Goal: Task Accomplishment & Management: Use online tool/utility

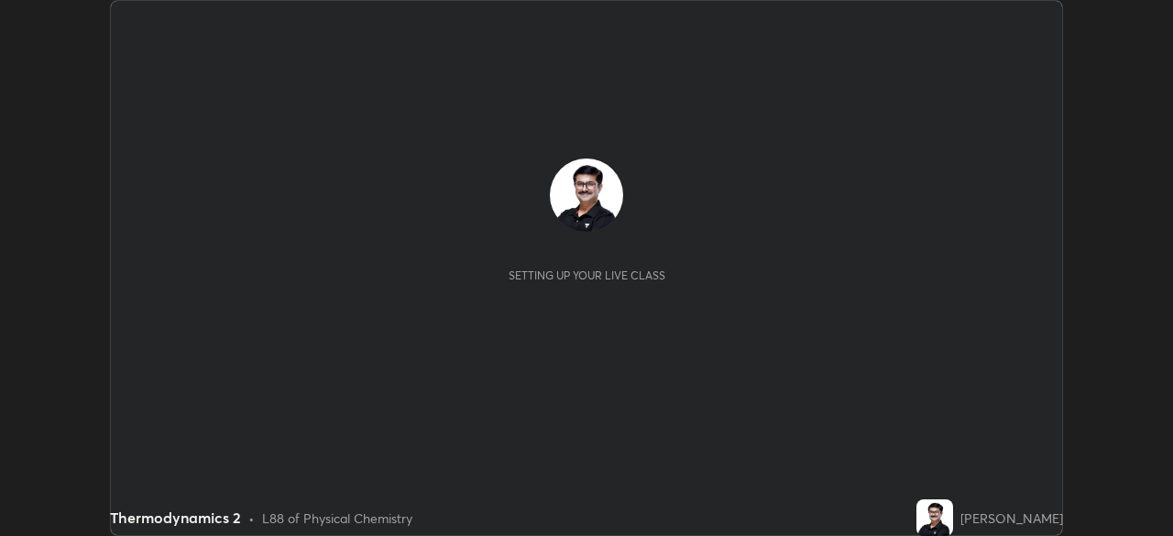
scroll to position [536, 1172]
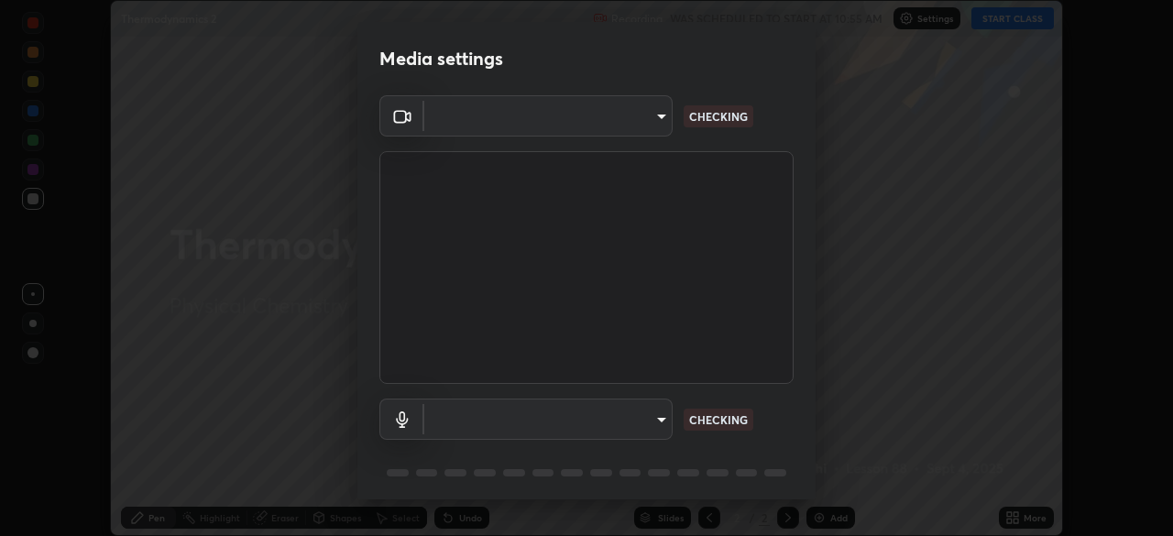
type input "05730faa116fe893cb3bfff37bc48e03cda79a540a9a2906e08a5a6a13fc8772"
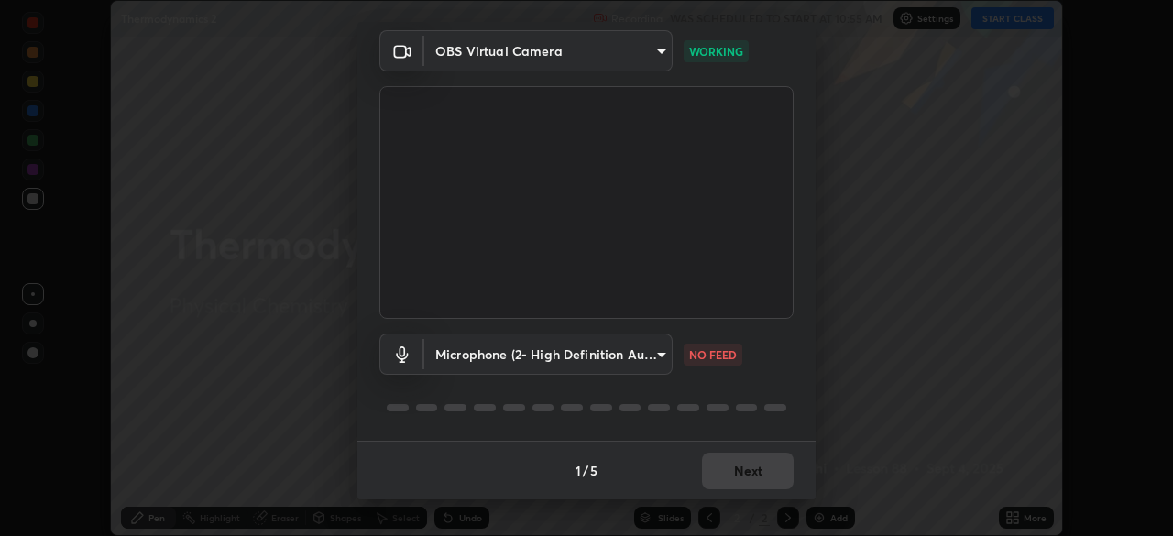
click at [656, 355] on body "Erase all Thermodynamics 2 Recording WAS SCHEDULED TO START AT 10:55 AM Setting…" at bounding box center [586, 268] width 1173 height 536
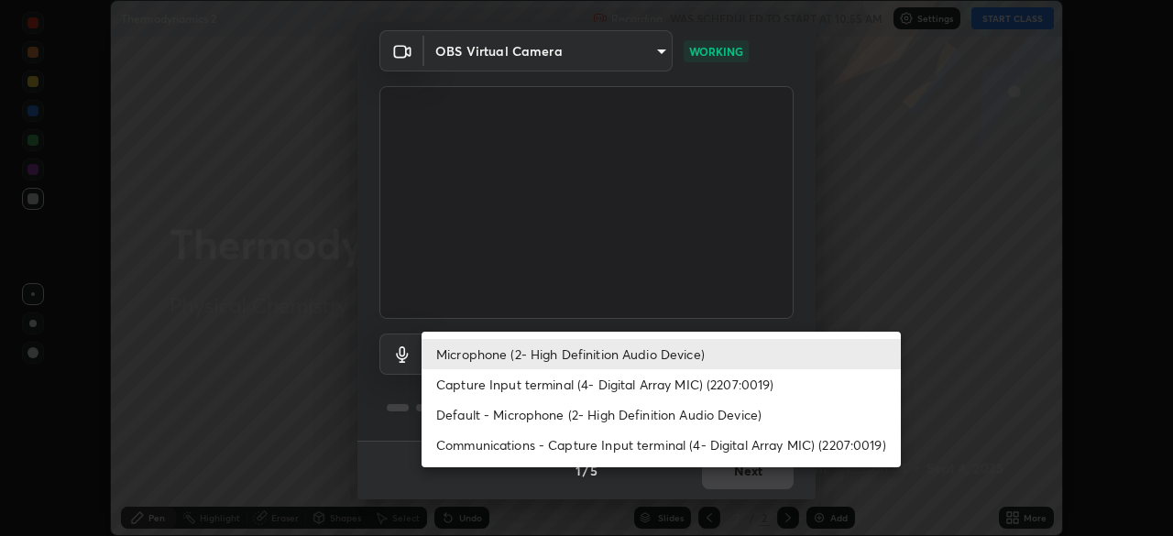
click at [529, 412] on li "Default - Microphone (2- High Definition Audio Device)" at bounding box center [660, 414] width 479 height 30
type input "default"
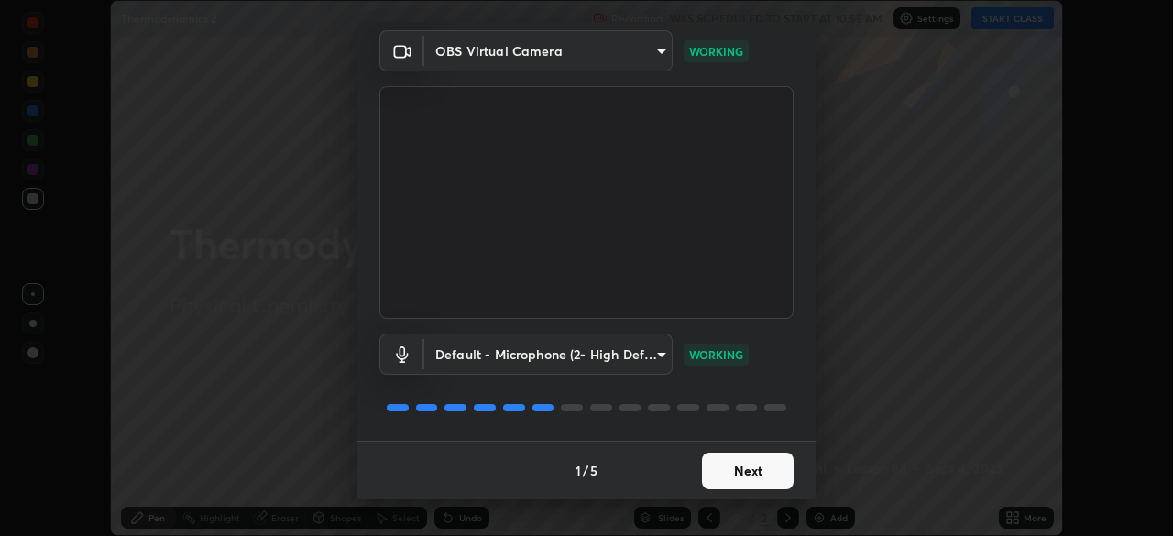
click at [738, 470] on button "Next" at bounding box center [748, 471] width 92 height 37
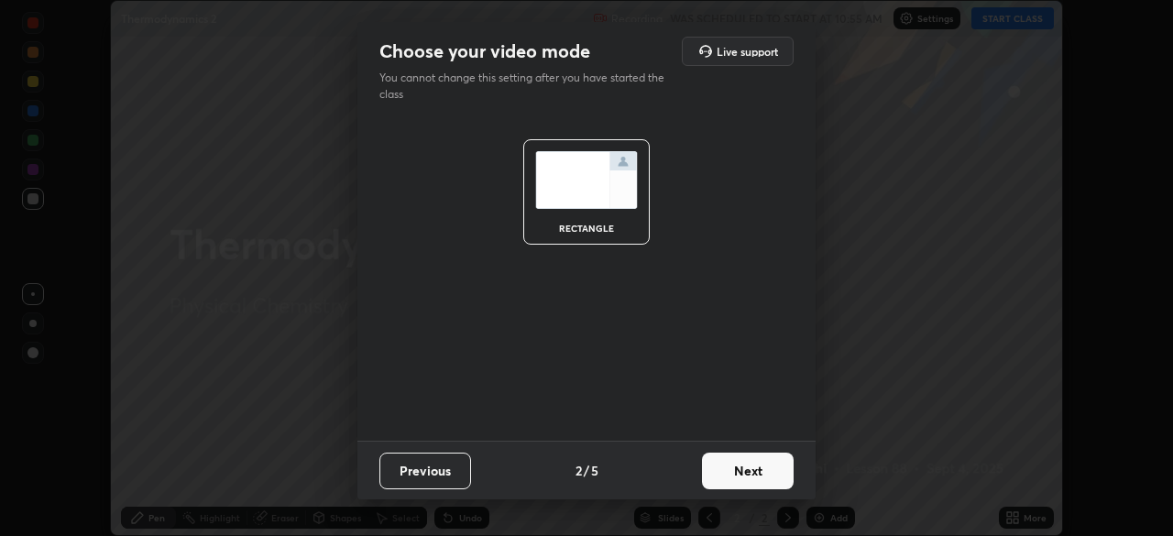
scroll to position [0, 0]
click at [736, 474] on button "Next" at bounding box center [748, 471] width 92 height 37
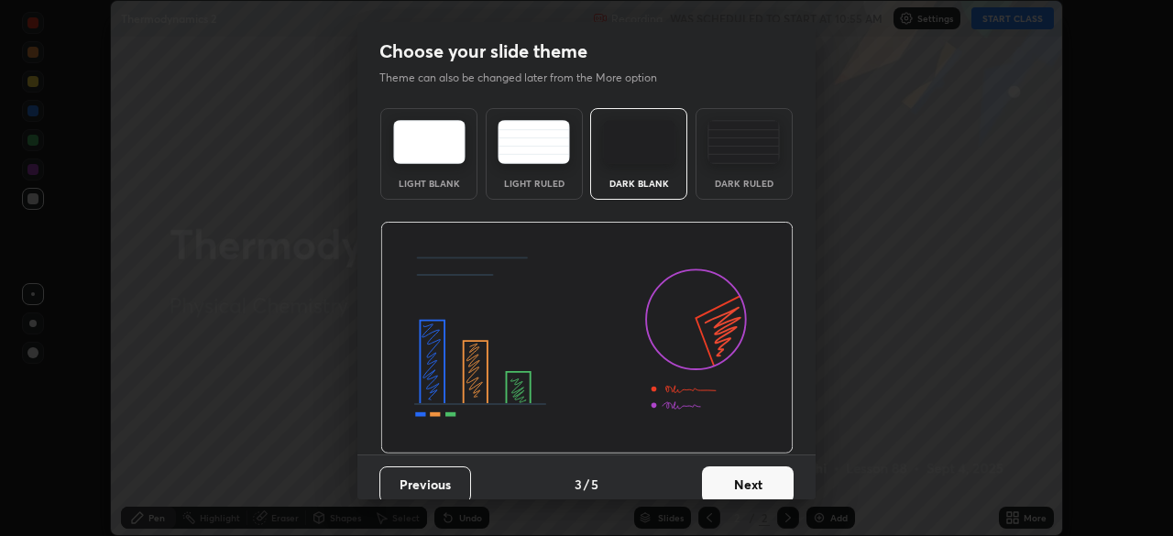
scroll to position [14, 0]
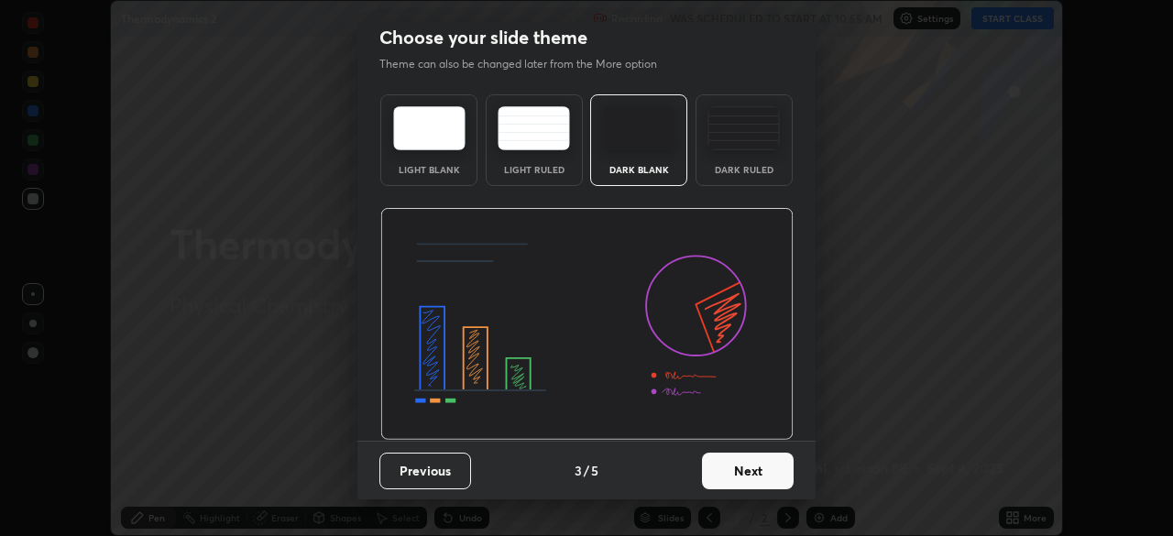
click at [731, 470] on button "Next" at bounding box center [748, 471] width 92 height 37
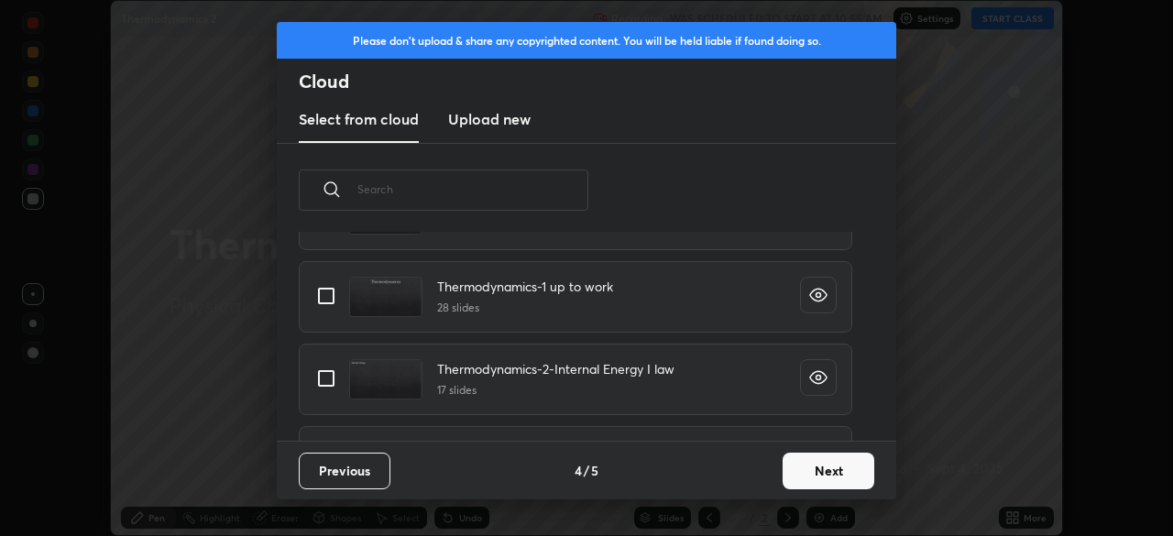
scroll to position [295, 0]
click at [325, 296] on input "grid" at bounding box center [326, 296] width 38 height 38
checkbox input "true"
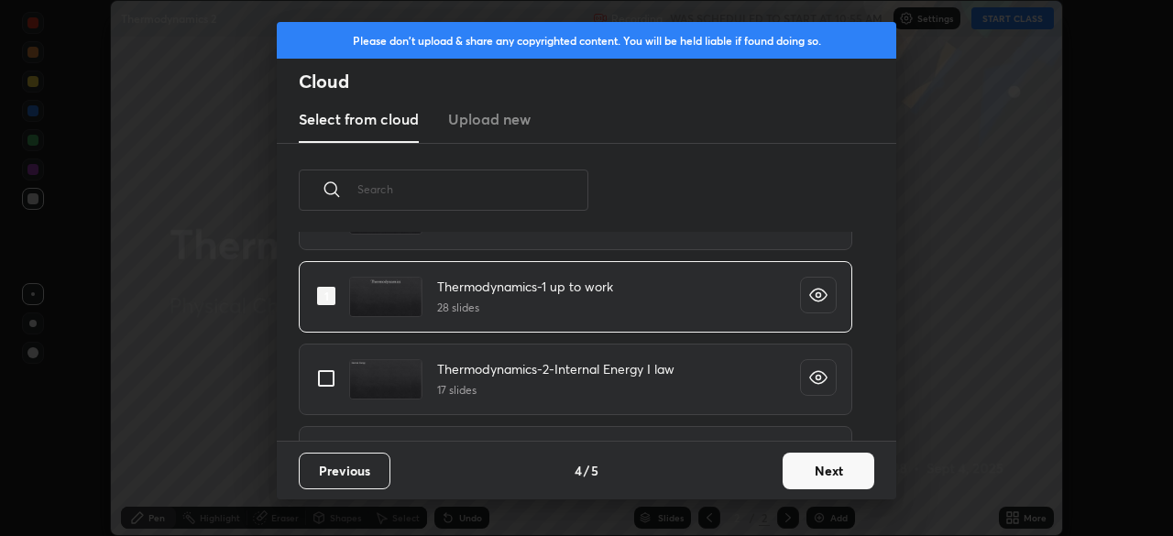
click at [810, 464] on button "Next" at bounding box center [828, 471] width 92 height 37
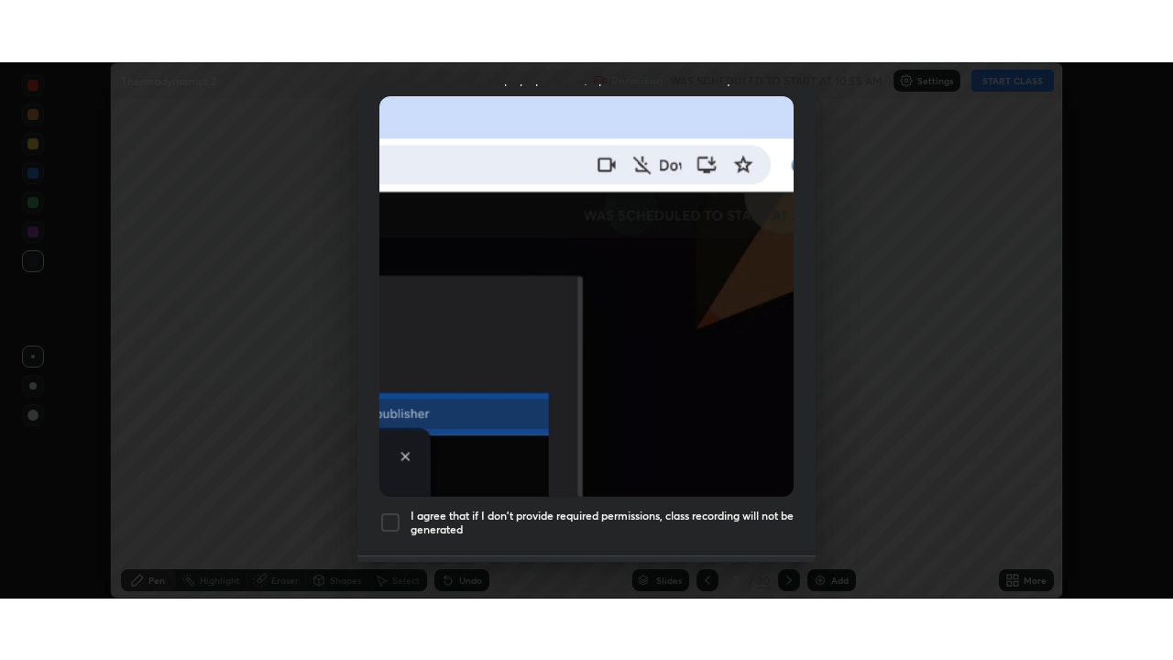
scroll to position [439, 0]
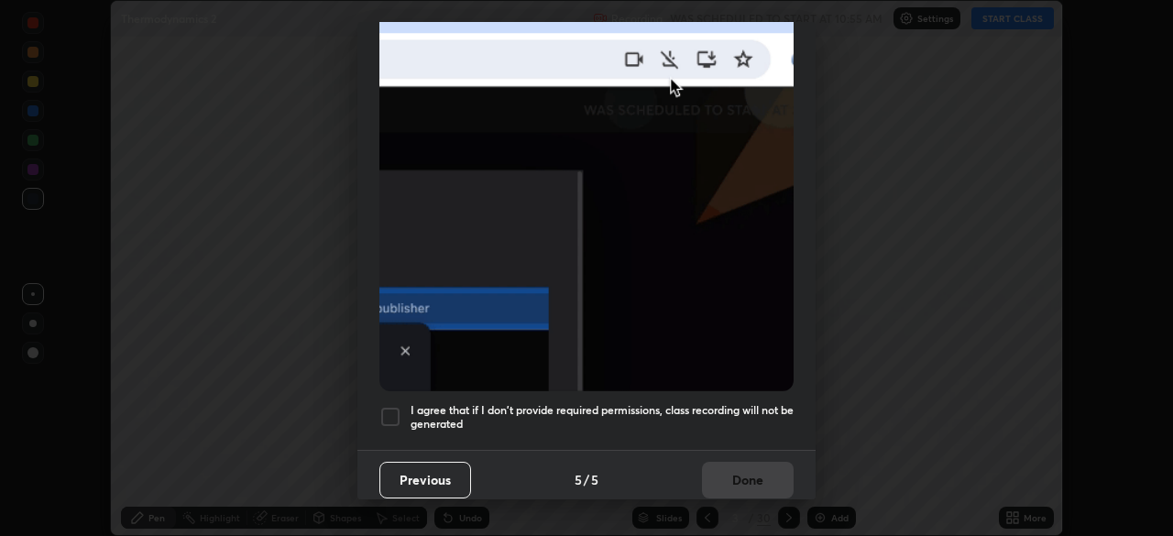
click at [391, 407] on div at bounding box center [390, 417] width 22 height 22
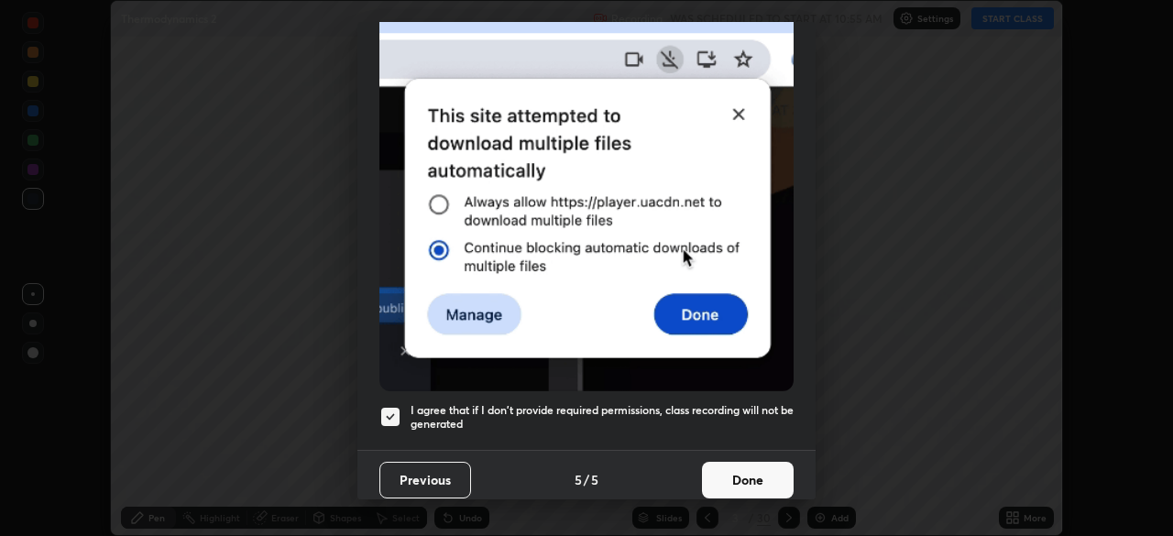
click at [721, 465] on button "Done" at bounding box center [748, 480] width 92 height 37
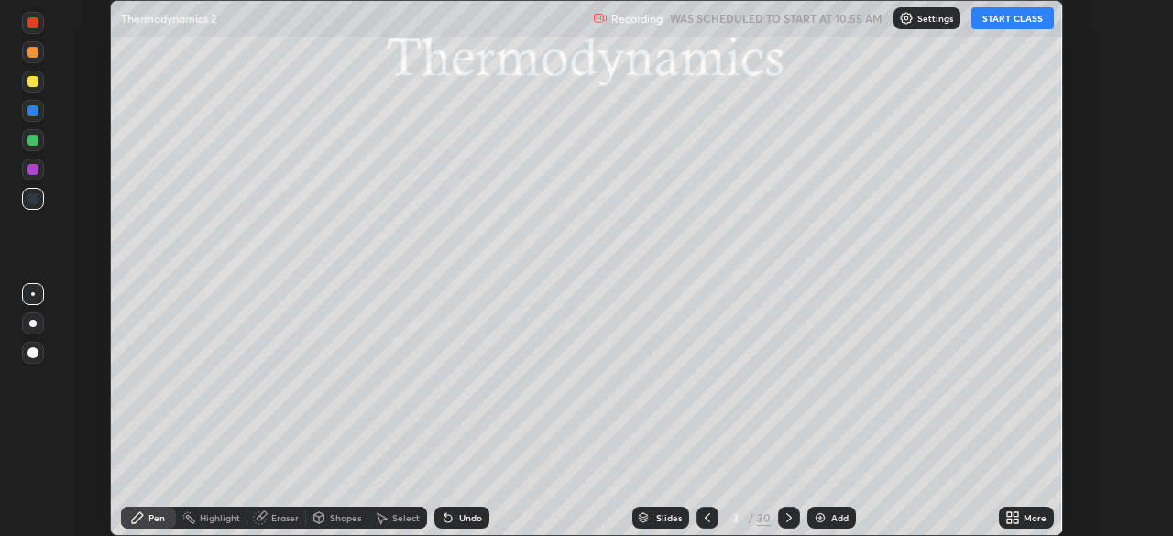
click at [1018, 20] on button "START CLASS" at bounding box center [1012, 18] width 82 height 22
click at [1008, 513] on icon at bounding box center [1009, 514] width 5 height 5
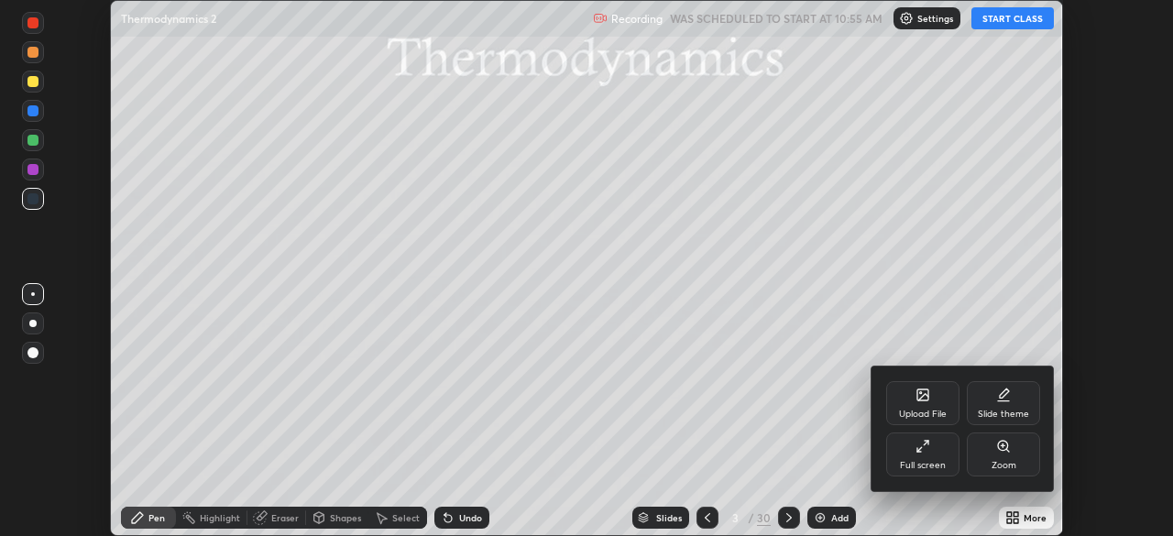
click at [926, 461] on div "Full screen" at bounding box center [923, 465] width 46 height 9
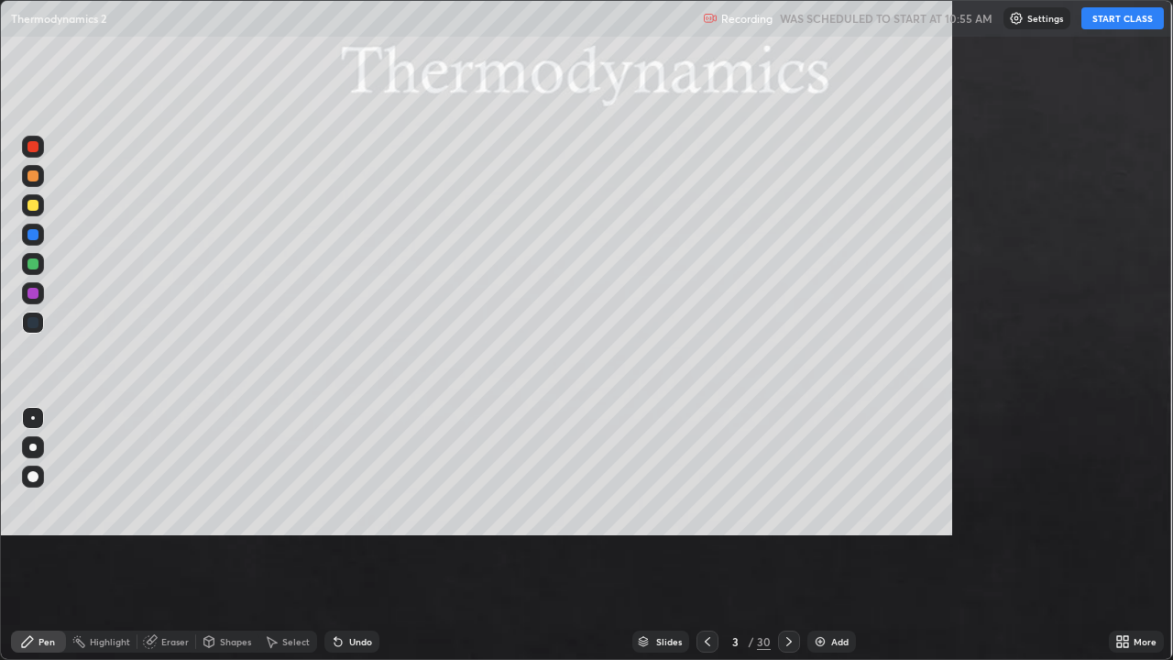
scroll to position [660, 1173]
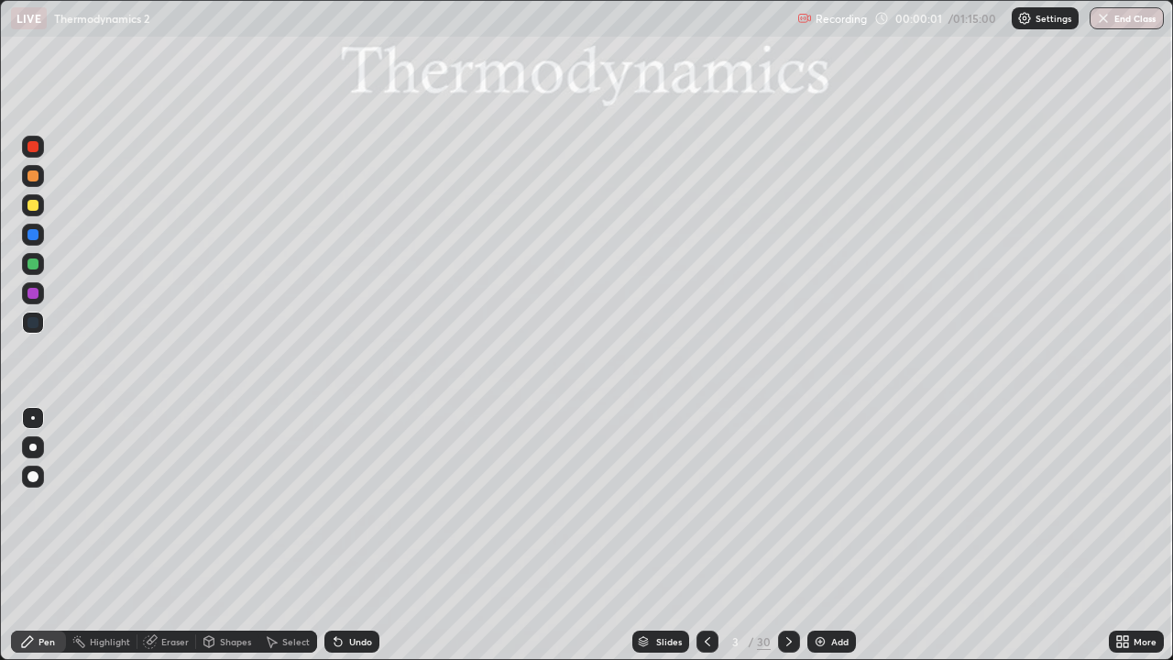
click at [669, 535] on div "Slides" at bounding box center [669, 641] width 26 height 9
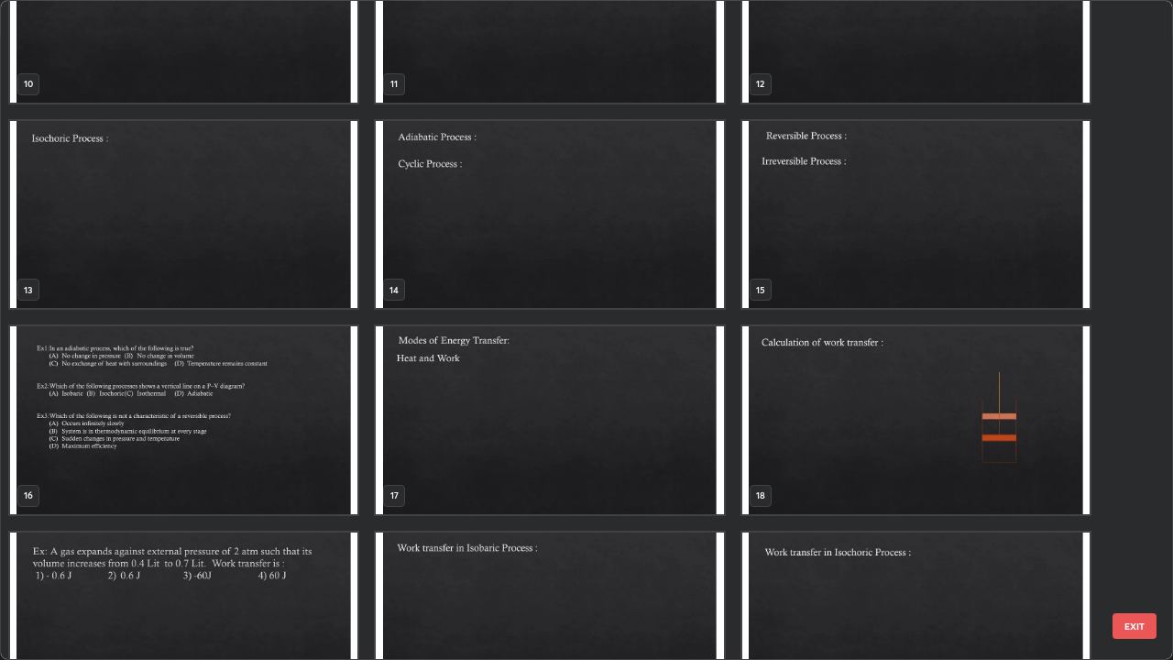
scroll to position [715, 0]
click at [831, 426] on img "grid" at bounding box center [915, 418] width 347 height 188
click at [832, 421] on img "grid" at bounding box center [915, 418] width 347 height 188
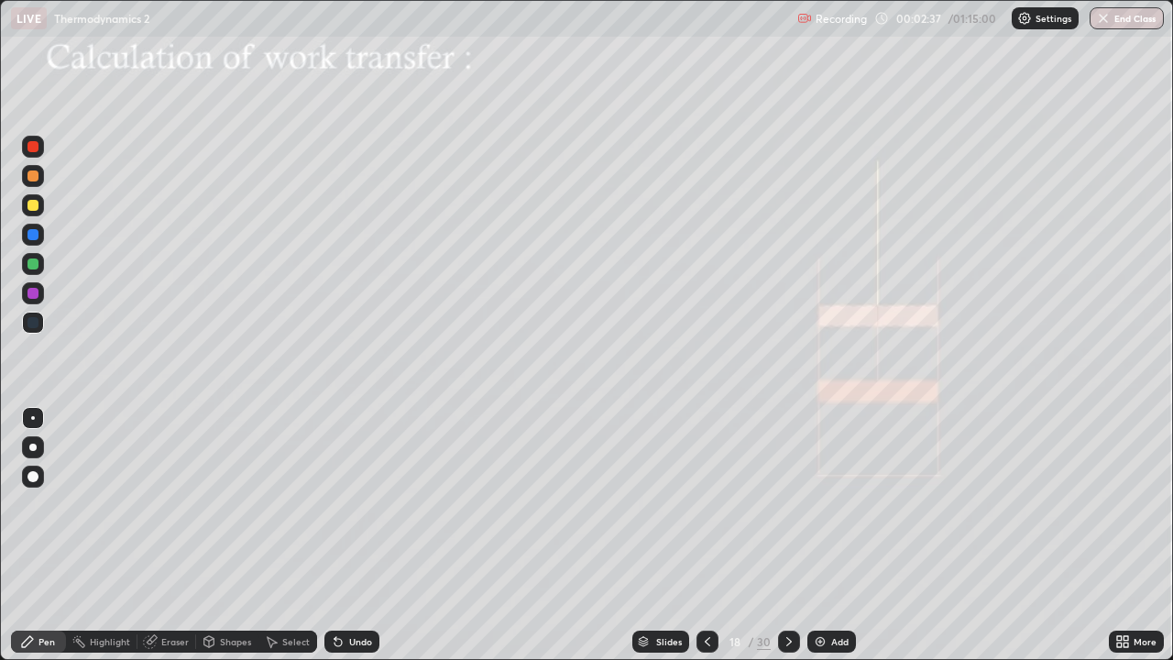
click at [217, 535] on div "Shapes" at bounding box center [227, 641] width 62 height 22
click at [47, 535] on div "Pen" at bounding box center [46, 641] width 16 height 9
click at [223, 535] on div "Shapes" at bounding box center [235, 641] width 31 height 9
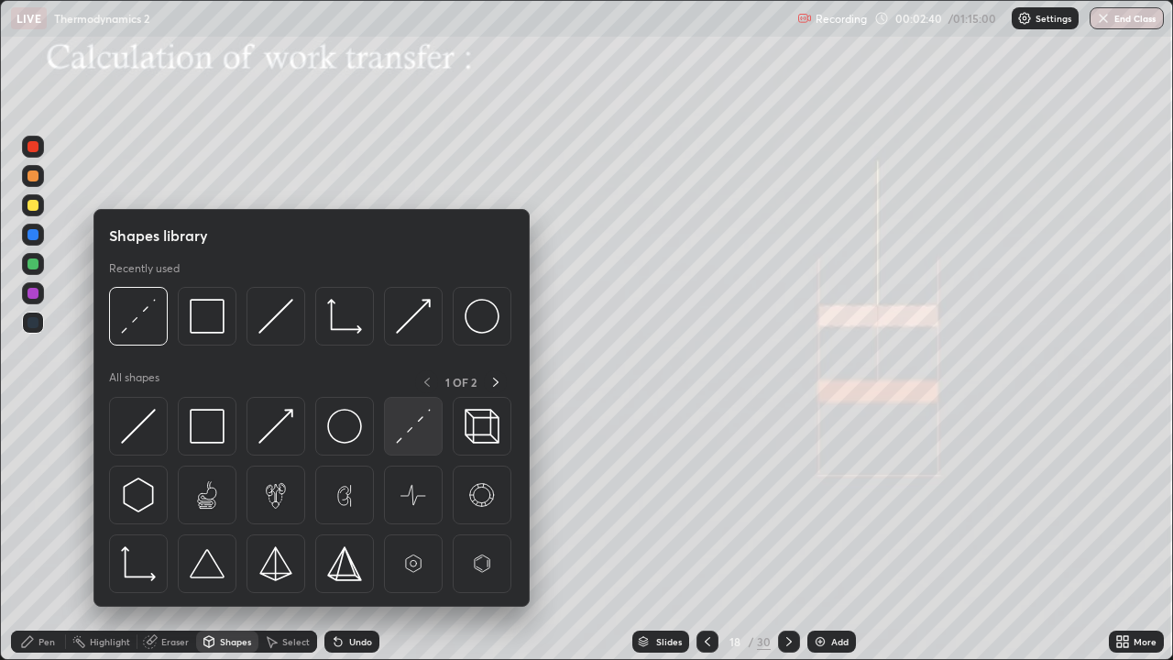
click at [407, 433] on img at bounding box center [413, 426] width 35 height 35
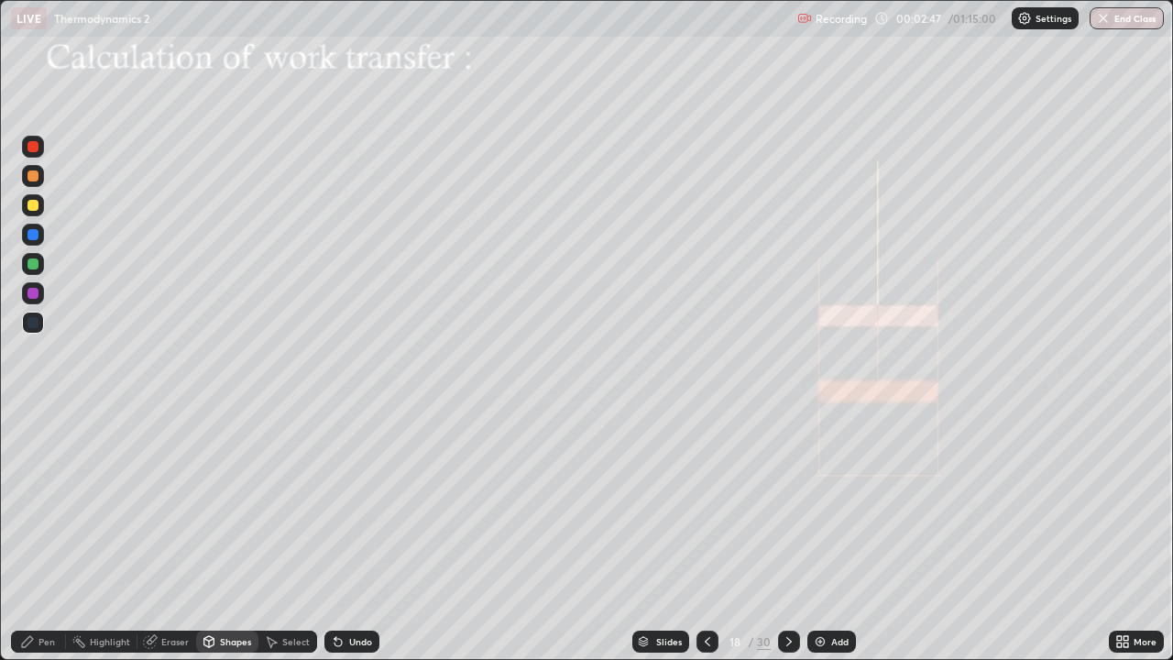
click at [339, 535] on icon at bounding box center [338, 641] width 15 height 15
click at [33, 208] on div at bounding box center [32, 205] width 11 height 11
click at [244, 535] on div "Shapes" at bounding box center [235, 641] width 31 height 9
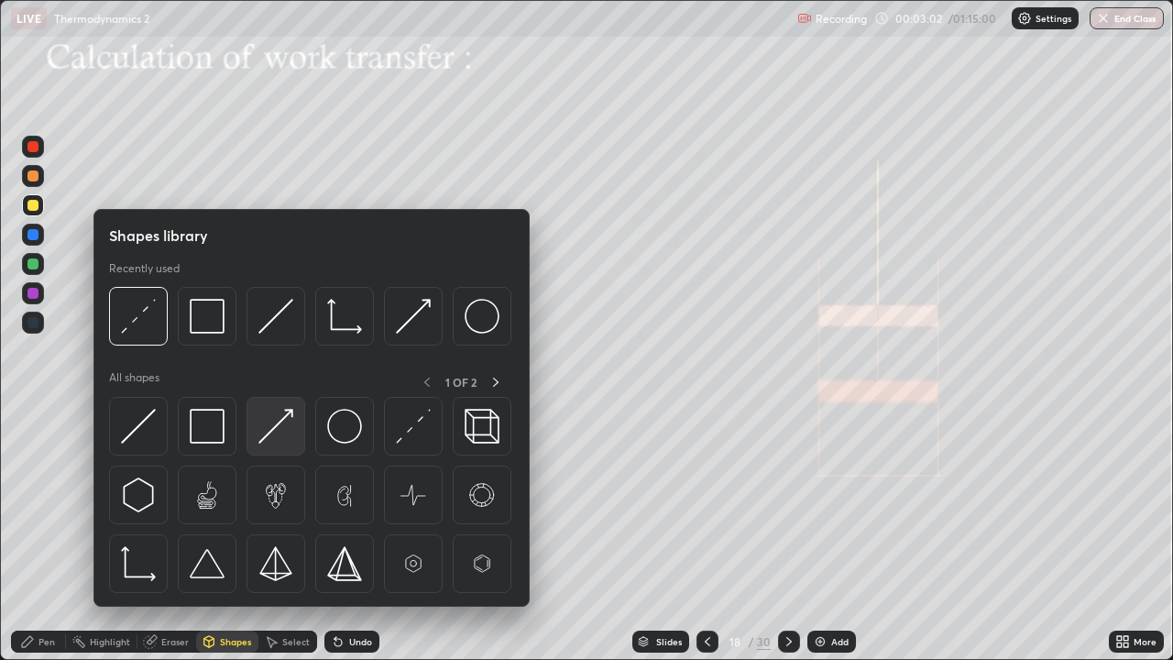
click at [288, 439] on img at bounding box center [275, 426] width 35 height 35
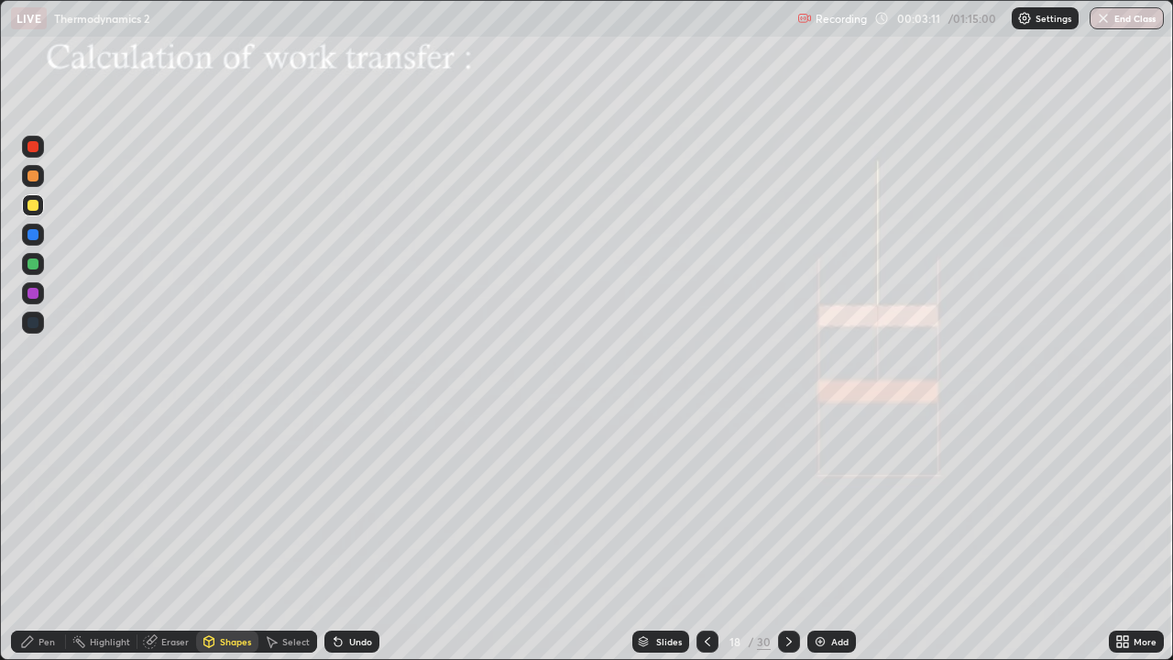
click at [49, 535] on div "Pen" at bounding box center [46, 641] width 16 height 9
click at [36, 205] on div at bounding box center [32, 205] width 11 height 11
click at [358, 535] on div "Undo" at bounding box center [360, 641] width 23 height 9
click at [344, 535] on div "Undo" at bounding box center [351, 641] width 55 height 22
click at [331, 535] on div "Undo" at bounding box center [351, 641] width 55 height 22
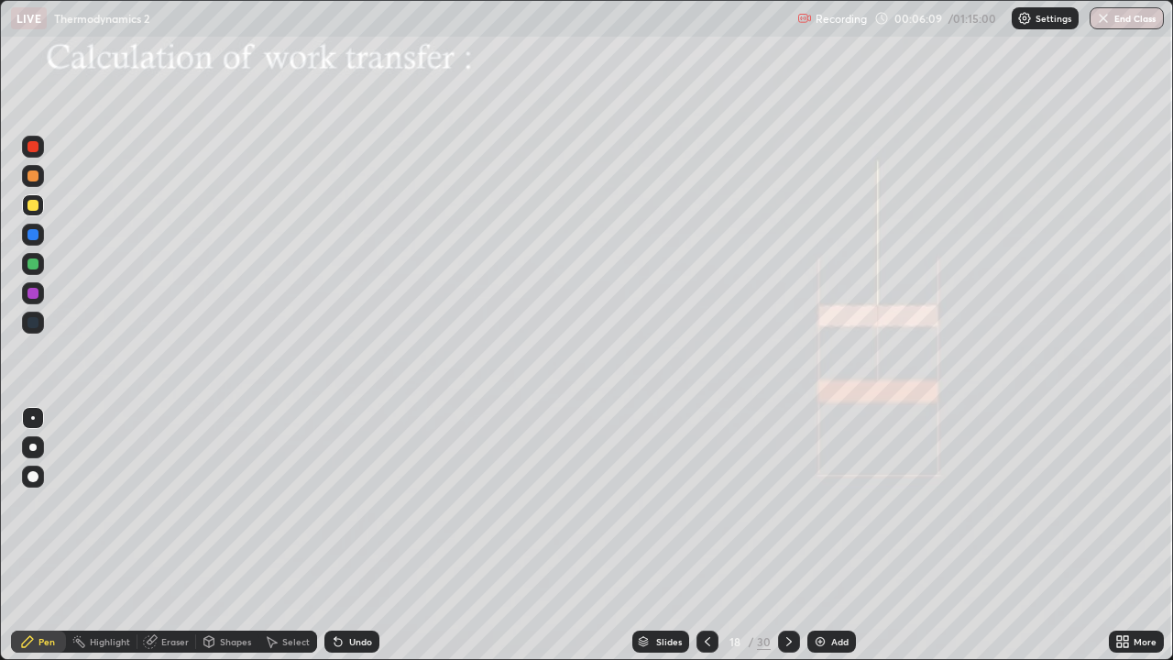
click at [334, 535] on icon at bounding box center [335, 638] width 2 height 2
click at [212, 535] on icon at bounding box center [209, 641] width 10 height 11
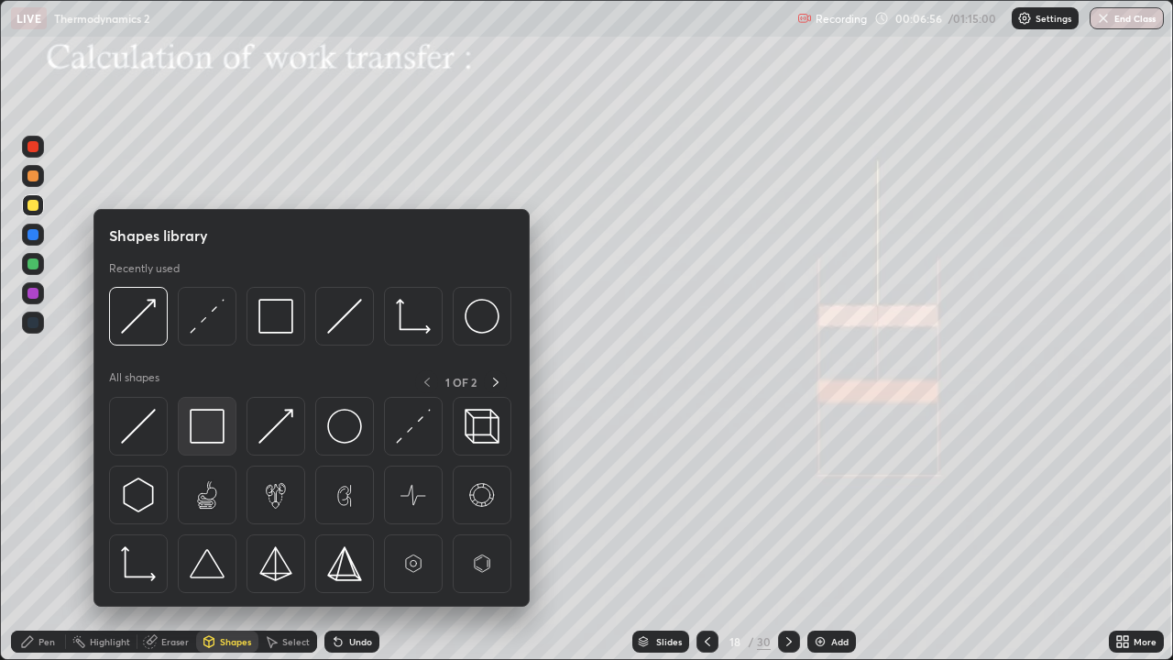
click at [210, 431] on img at bounding box center [207, 426] width 35 height 35
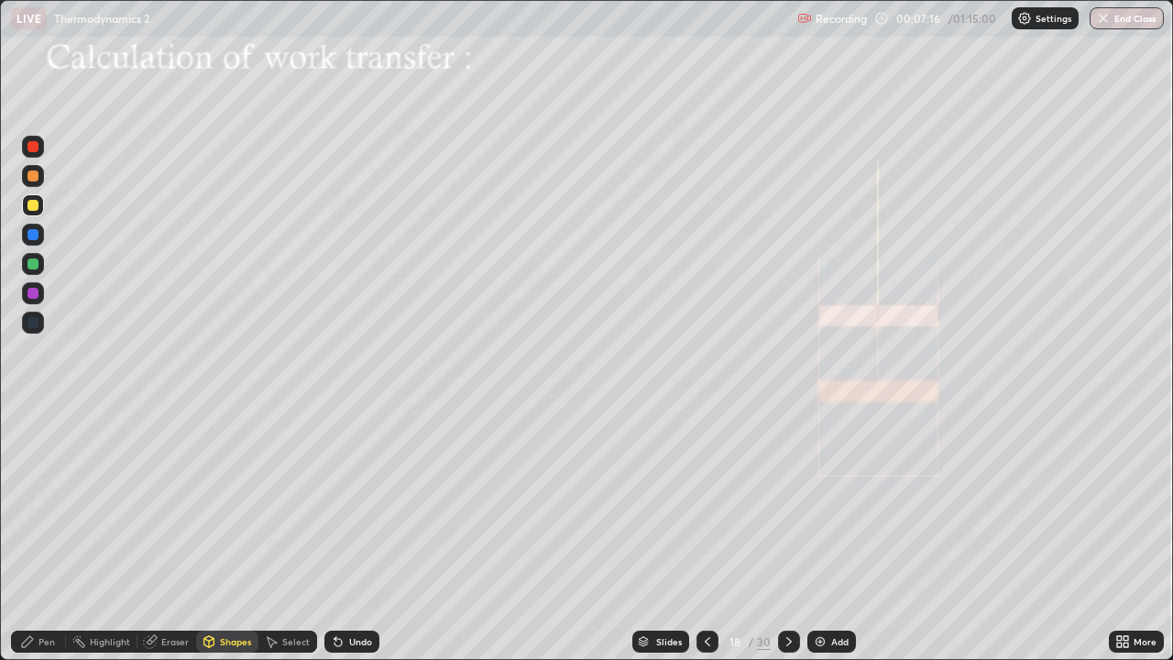
click at [334, 535] on icon at bounding box center [335, 640] width 2 height 2
click at [30, 535] on icon at bounding box center [27, 641] width 11 height 11
click at [205, 535] on icon at bounding box center [209, 641] width 10 height 11
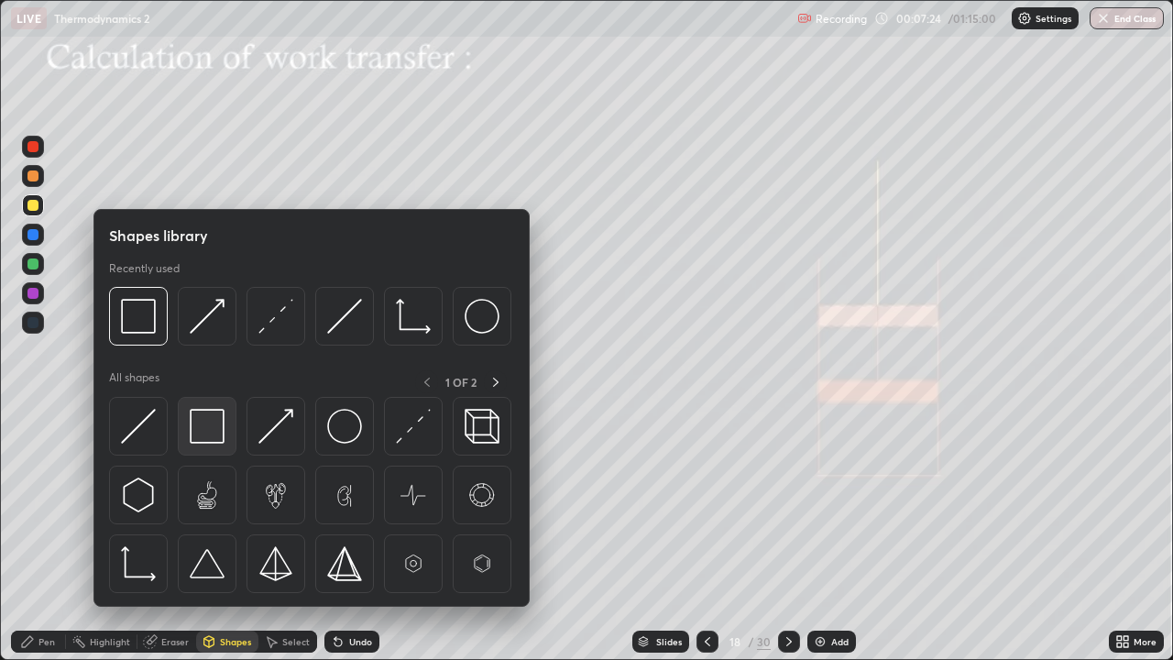
click at [198, 436] on img at bounding box center [207, 426] width 35 height 35
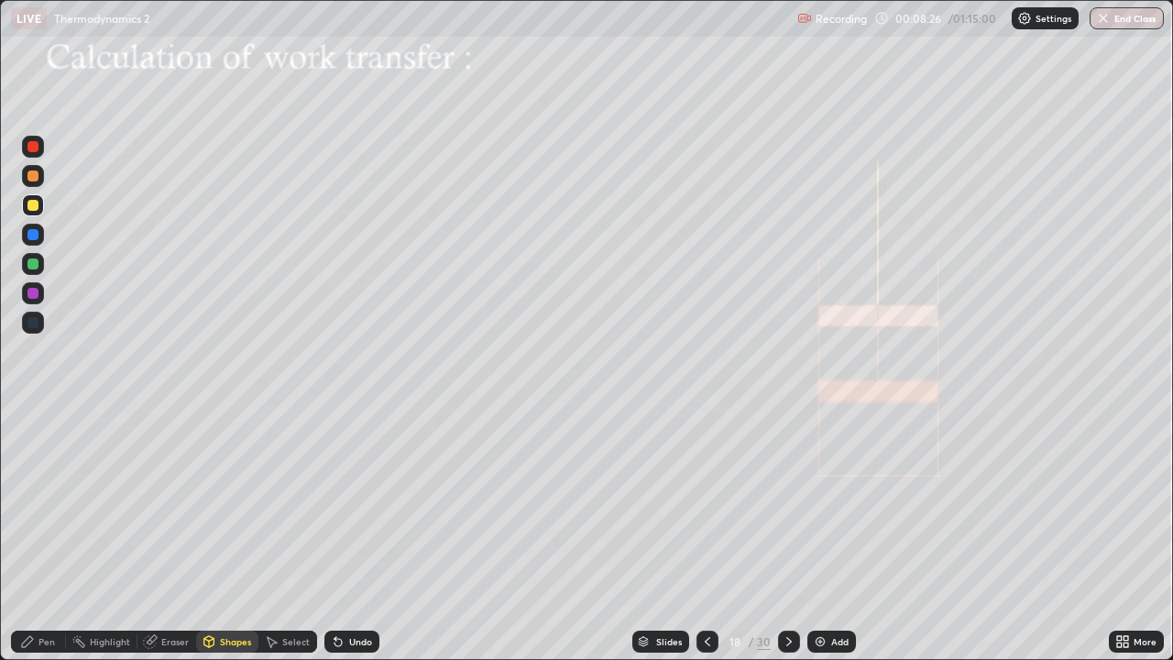
click at [161, 535] on div "Eraser" at bounding box center [174, 641] width 27 height 9
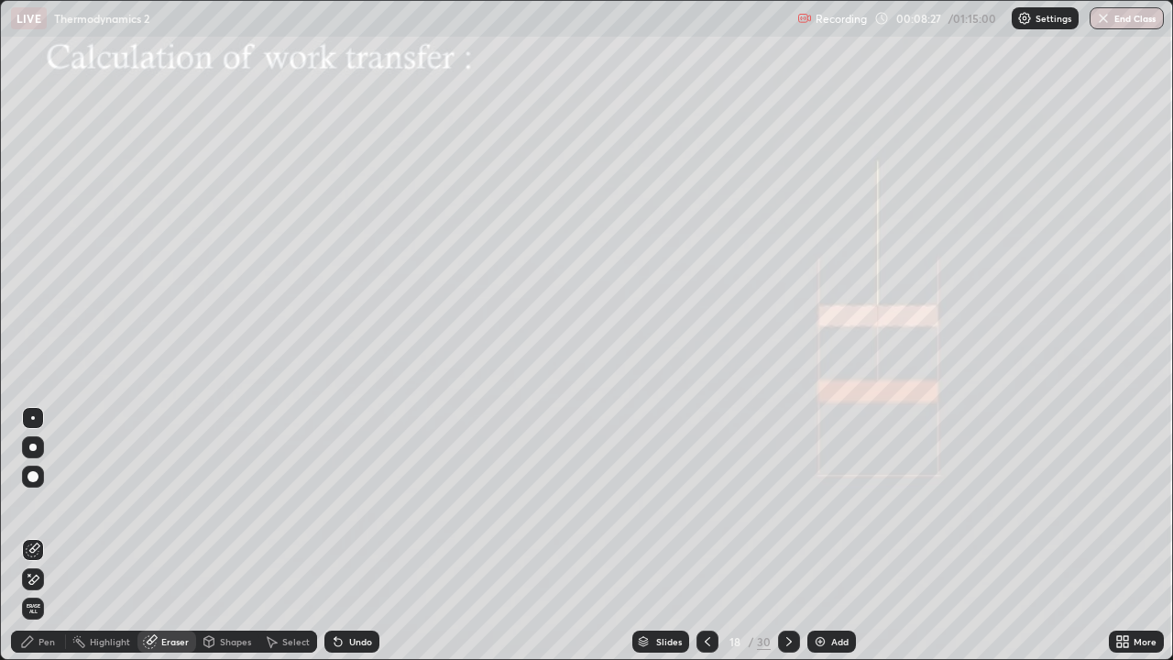
click at [282, 535] on div "Select" at bounding box center [295, 641] width 27 height 9
click at [220, 535] on div "Shapes" at bounding box center [235, 641] width 31 height 9
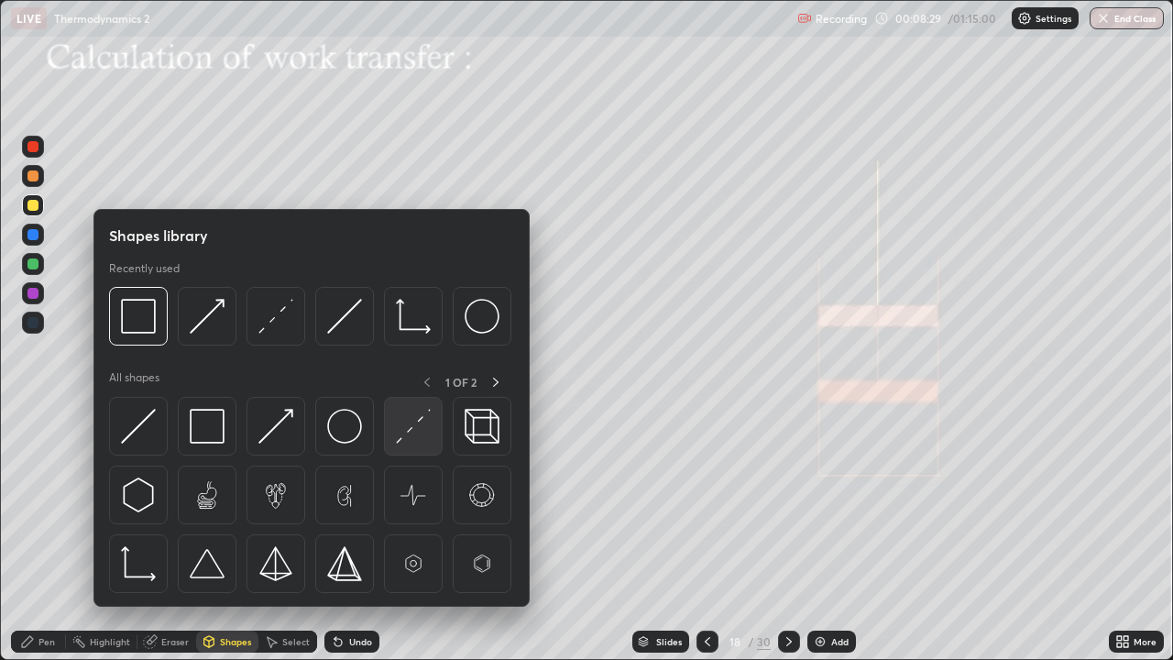
click at [395, 429] on div at bounding box center [413, 426] width 59 height 59
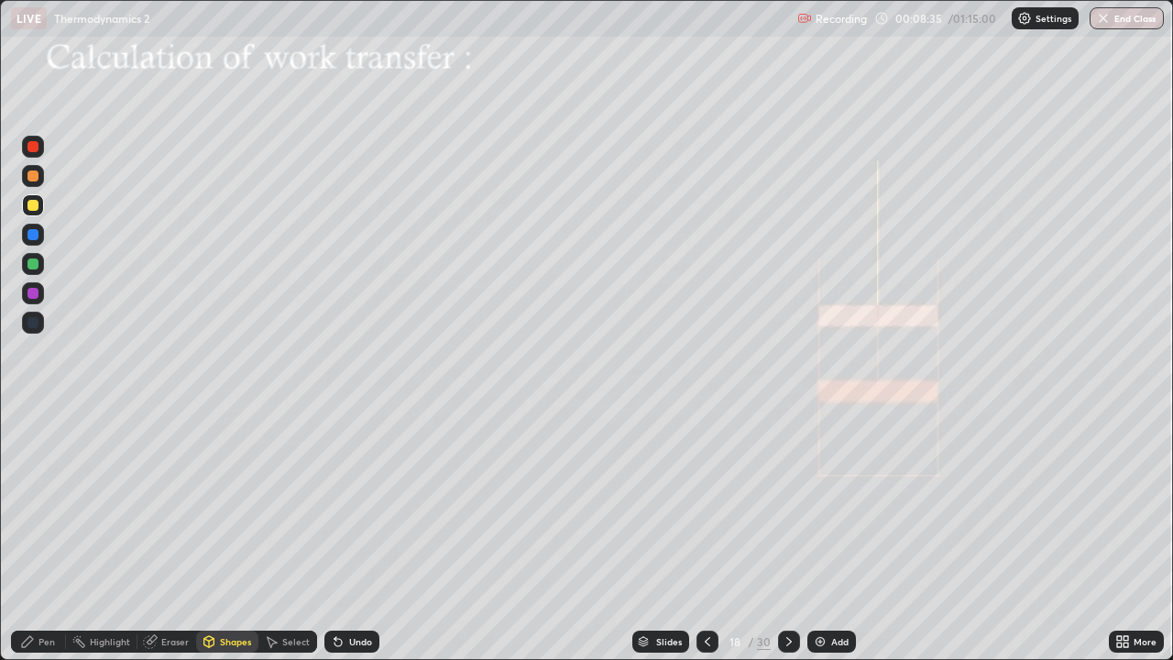
click at [40, 535] on div "Pen" at bounding box center [38, 641] width 55 height 22
click at [31, 179] on div at bounding box center [32, 175] width 11 height 11
click at [38, 265] on div at bounding box center [33, 264] width 22 height 22
click at [30, 267] on div at bounding box center [32, 263] width 11 height 11
click at [32, 177] on div at bounding box center [32, 175] width 11 height 11
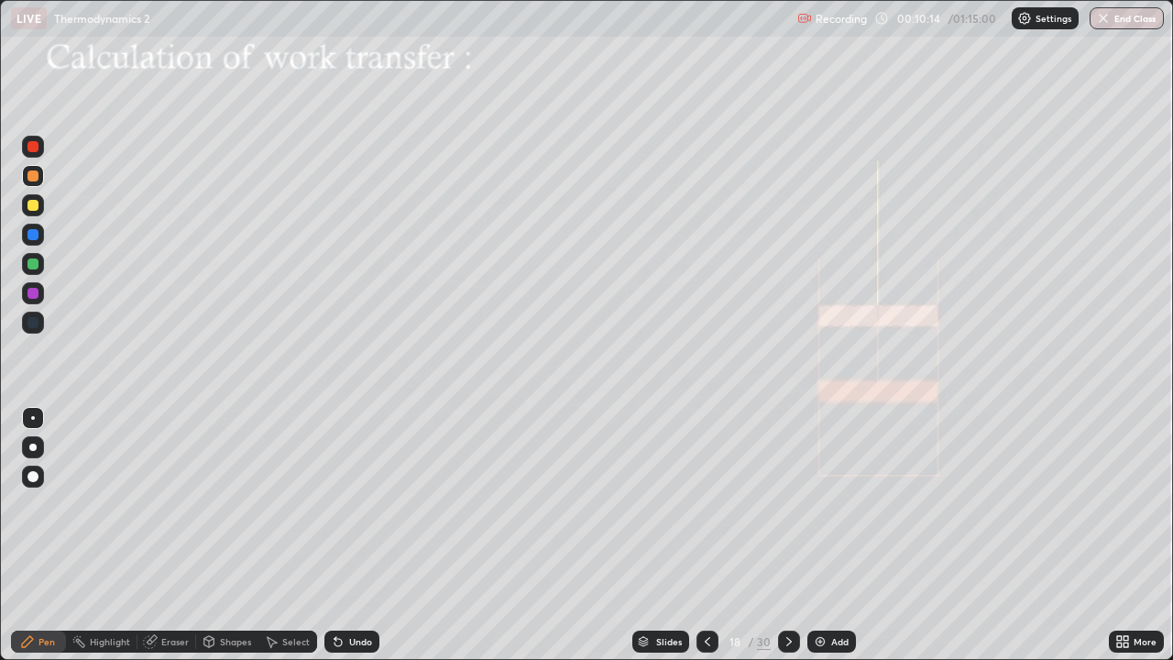
click at [32, 292] on div at bounding box center [32, 293] width 11 height 11
click at [787, 535] on icon at bounding box center [789, 641] width 15 height 15
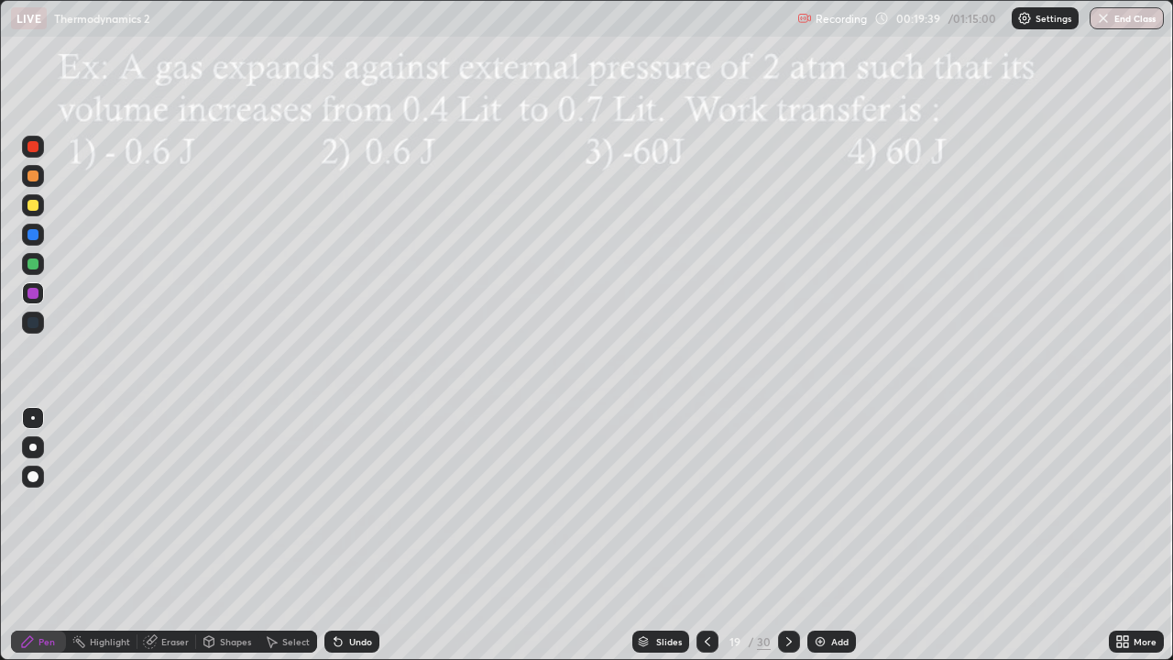
click at [34, 210] on div at bounding box center [32, 205] width 11 height 11
click at [787, 535] on icon at bounding box center [789, 641] width 15 height 15
click at [705, 535] on icon at bounding box center [707, 641] width 15 height 15
click at [819, 535] on img at bounding box center [820, 641] width 15 height 15
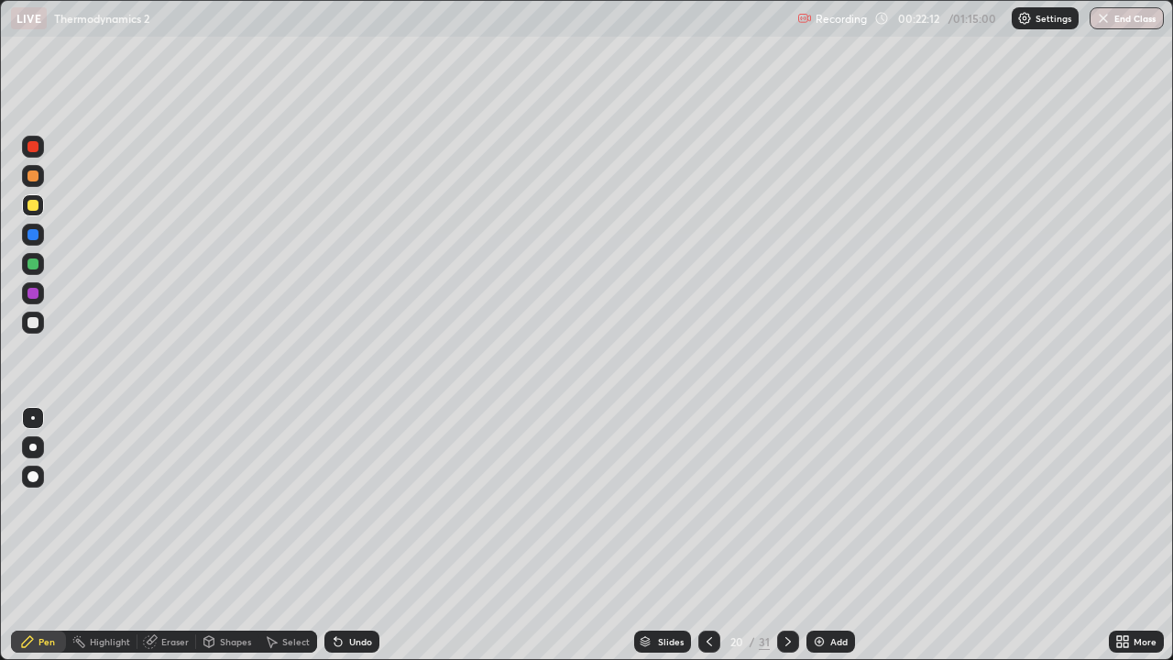
click at [38, 324] on div at bounding box center [33, 323] width 22 height 22
click at [339, 535] on icon at bounding box center [338, 641] width 15 height 15
click at [350, 535] on div "Undo" at bounding box center [360, 641] width 23 height 9
click at [344, 535] on div "Undo" at bounding box center [351, 641] width 55 height 22
click at [35, 206] on div at bounding box center [32, 205] width 11 height 11
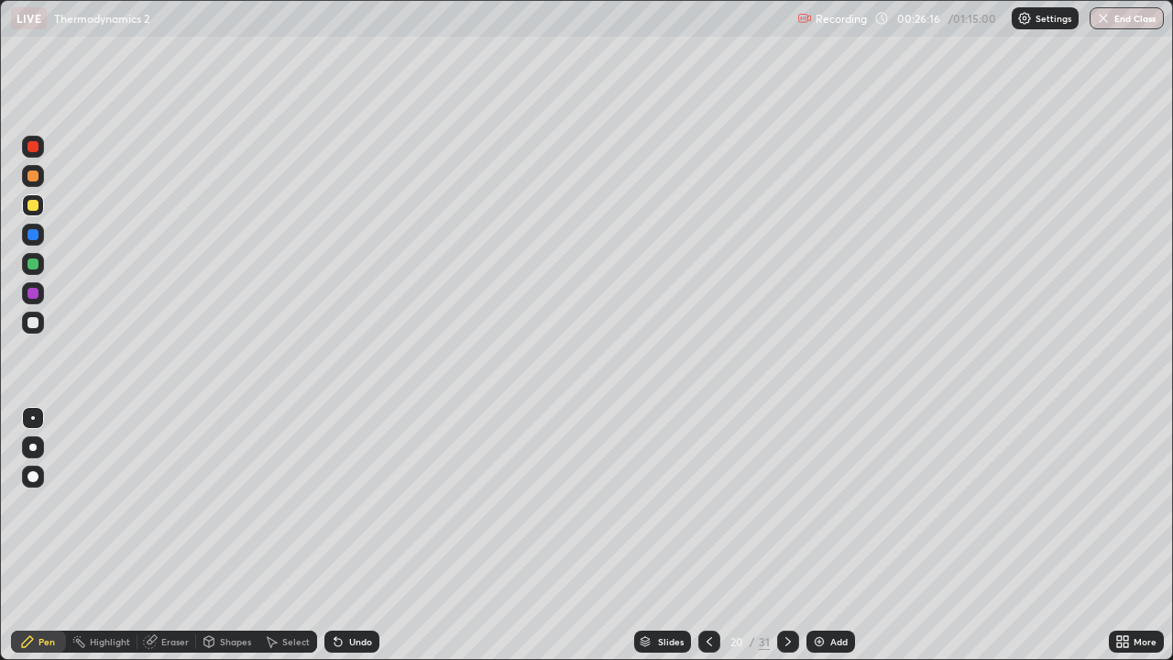
click at [169, 535] on div "Eraser" at bounding box center [174, 641] width 27 height 9
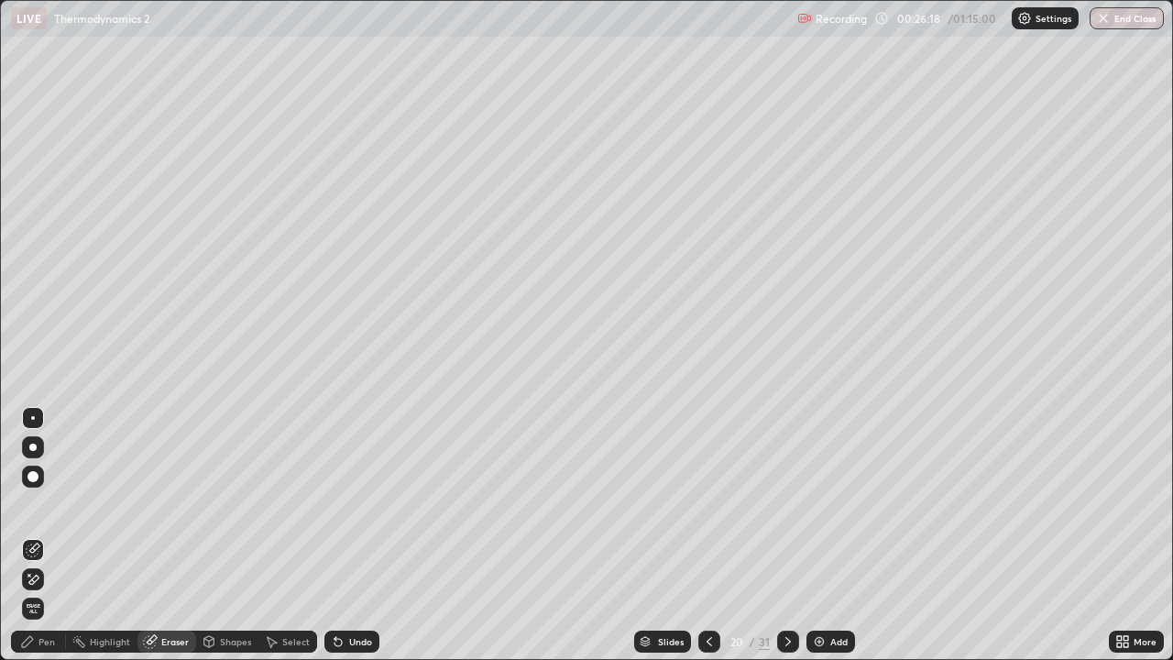
click at [44, 535] on div "Pen" at bounding box center [46, 641] width 16 height 9
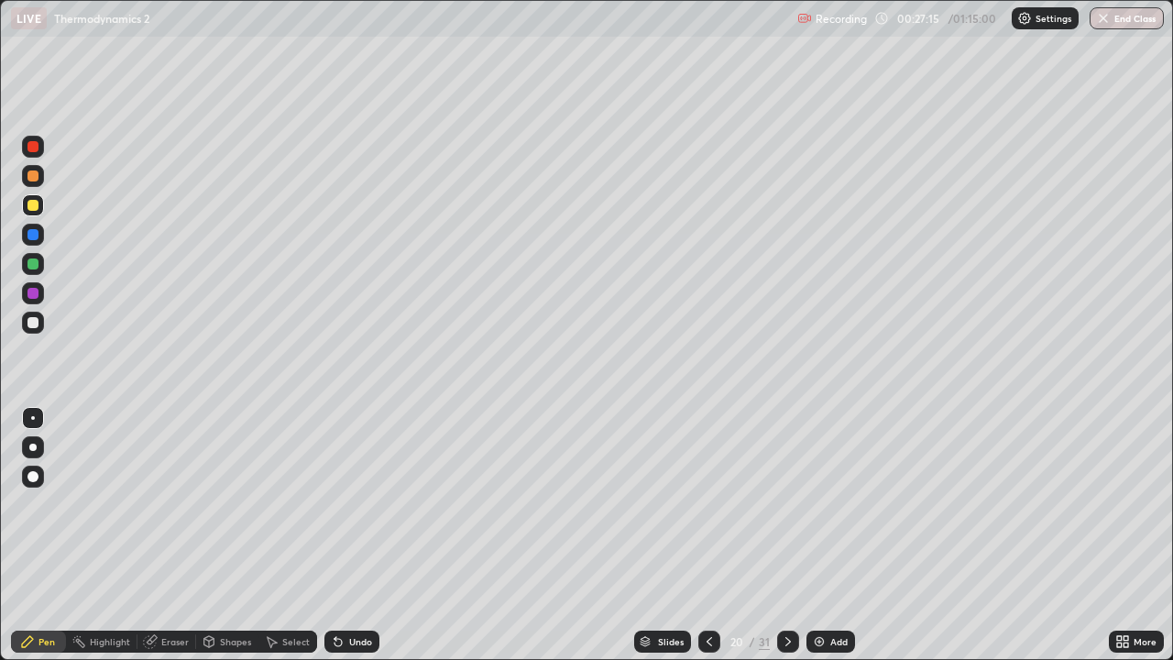
click at [820, 535] on img at bounding box center [819, 641] width 15 height 15
click at [36, 326] on div at bounding box center [32, 322] width 11 height 11
click at [337, 535] on icon at bounding box center [338, 641] width 15 height 15
click at [344, 535] on div "Undo" at bounding box center [351, 641] width 55 height 22
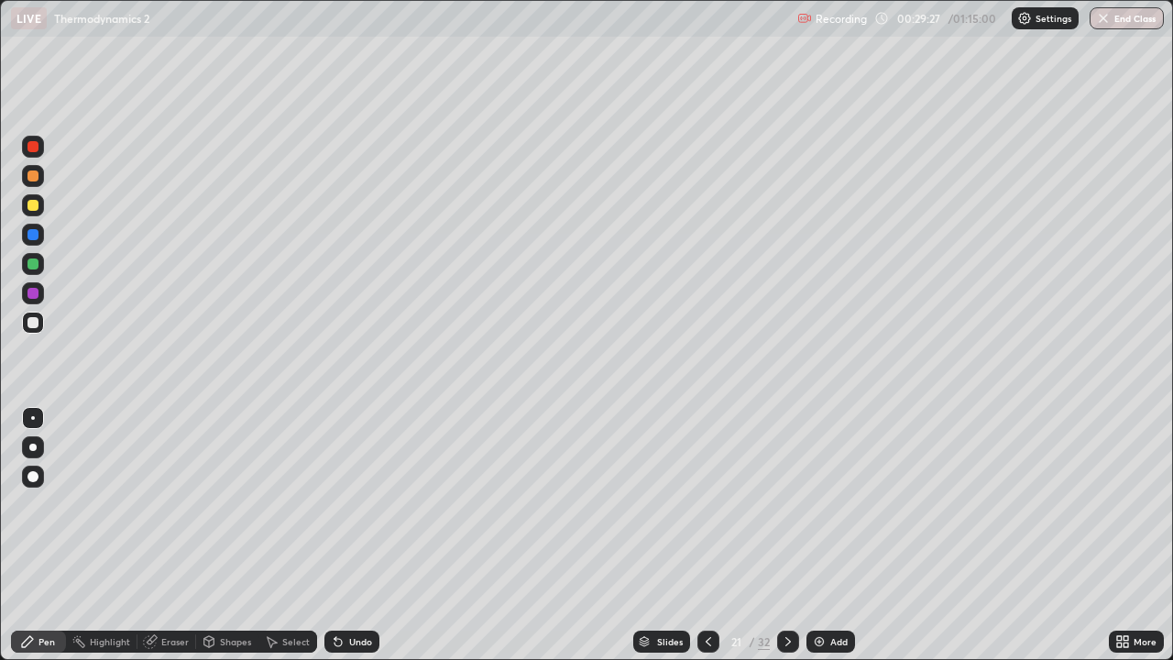
click at [342, 535] on icon at bounding box center [338, 641] width 15 height 15
click at [37, 322] on div at bounding box center [32, 322] width 11 height 11
click at [36, 208] on div at bounding box center [32, 205] width 11 height 11
click at [35, 294] on div at bounding box center [32, 293] width 11 height 11
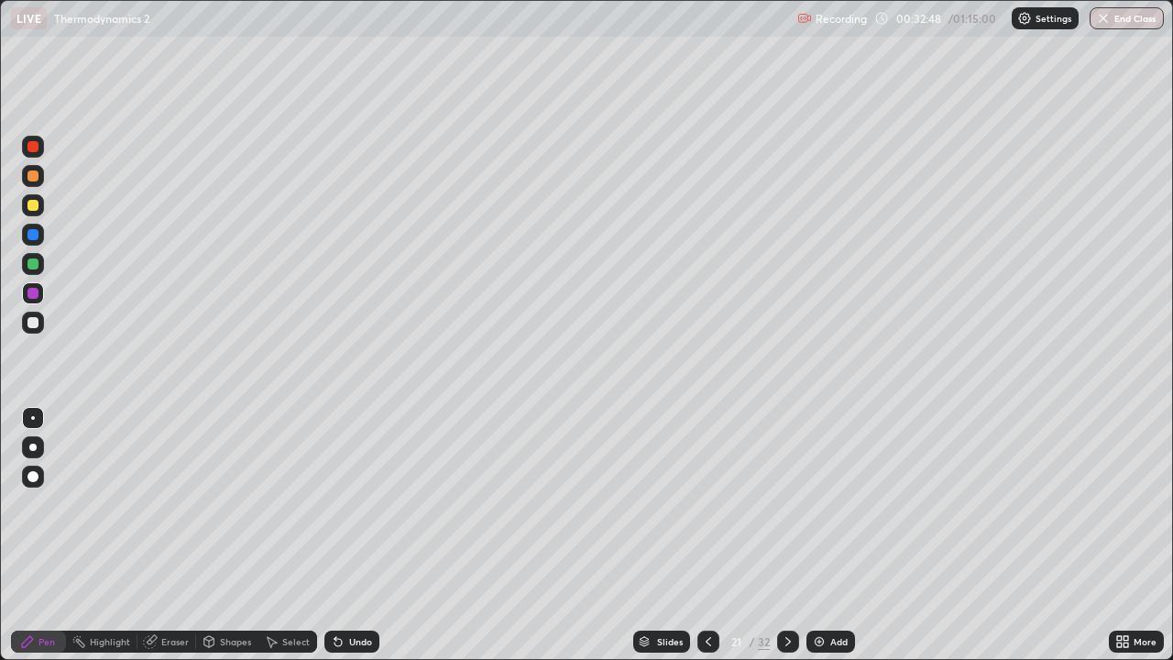
click at [38, 205] on div at bounding box center [32, 205] width 11 height 11
click at [34, 293] on div at bounding box center [32, 293] width 11 height 11
click at [34, 264] on div at bounding box center [32, 263] width 11 height 11
click at [38, 175] on div at bounding box center [32, 175] width 11 height 11
click at [349, 535] on div "Undo" at bounding box center [360, 641] width 23 height 9
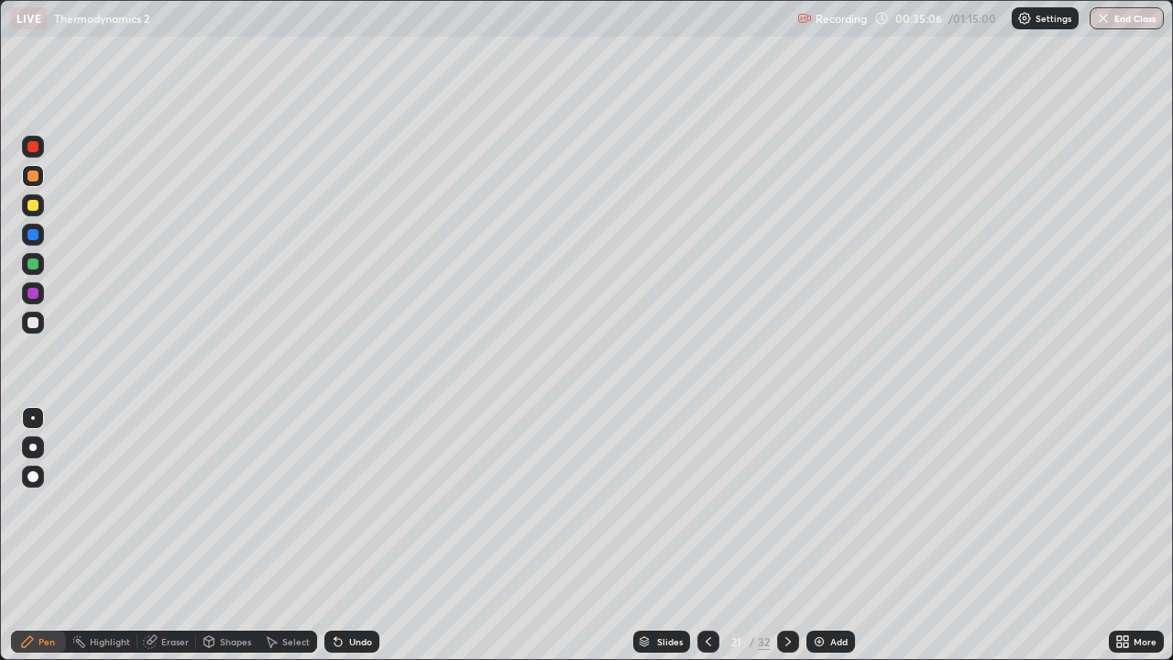
click at [349, 535] on div "Undo" at bounding box center [360, 641] width 23 height 9
click at [341, 535] on icon at bounding box center [338, 641] width 15 height 15
click at [814, 535] on img at bounding box center [819, 641] width 15 height 15
click at [37, 326] on div at bounding box center [32, 322] width 11 height 11
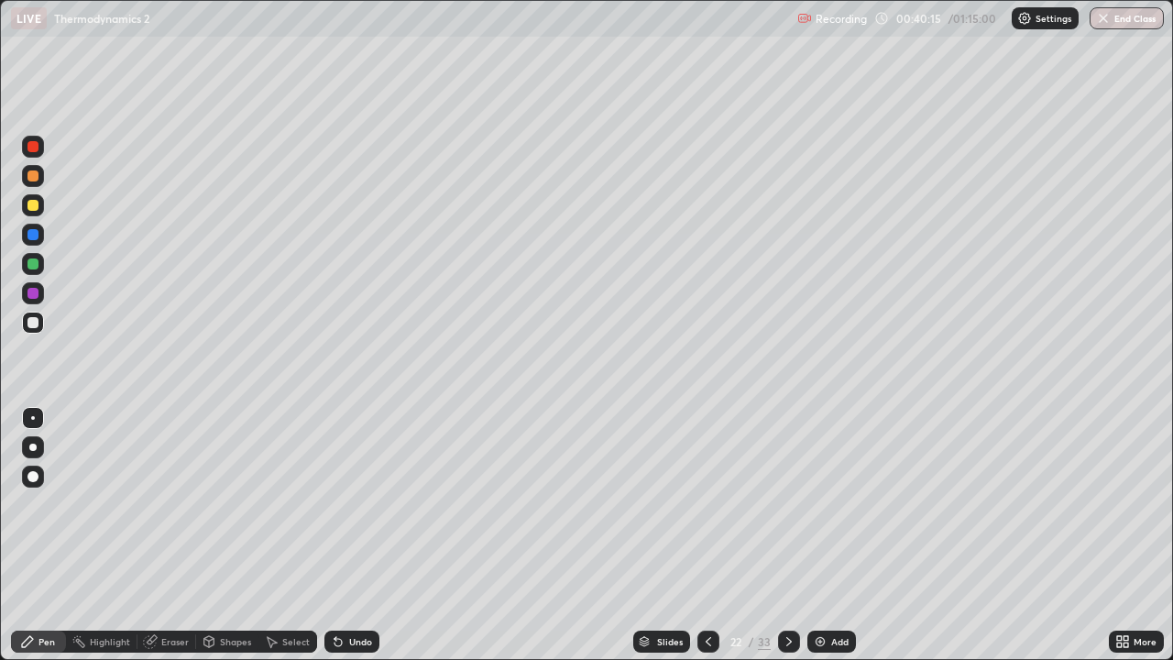
click at [344, 535] on div "Undo" at bounding box center [351, 641] width 55 height 22
click at [785, 535] on icon at bounding box center [789, 641] width 15 height 15
click at [40, 204] on div at bounding box center [33, 205] width 22 height 22
click at [212, 535] on icon at bounding box center [209, 641] width 10 height 11
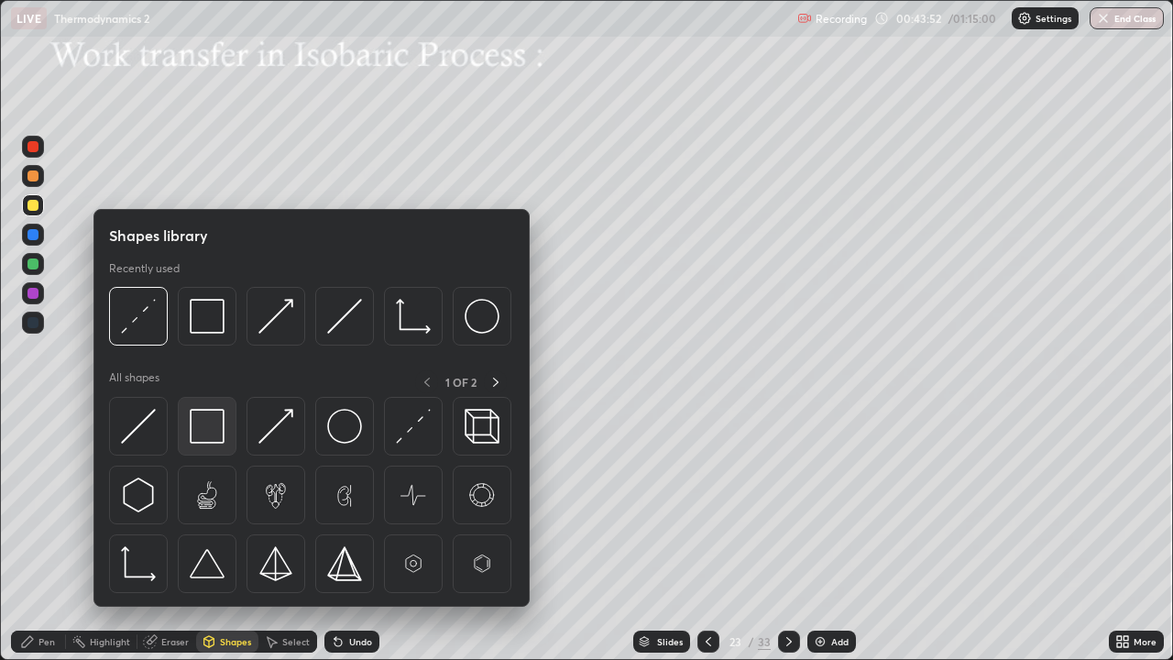
click at [209, 429] on img at bounding box center [207, 426] width 35 height 35
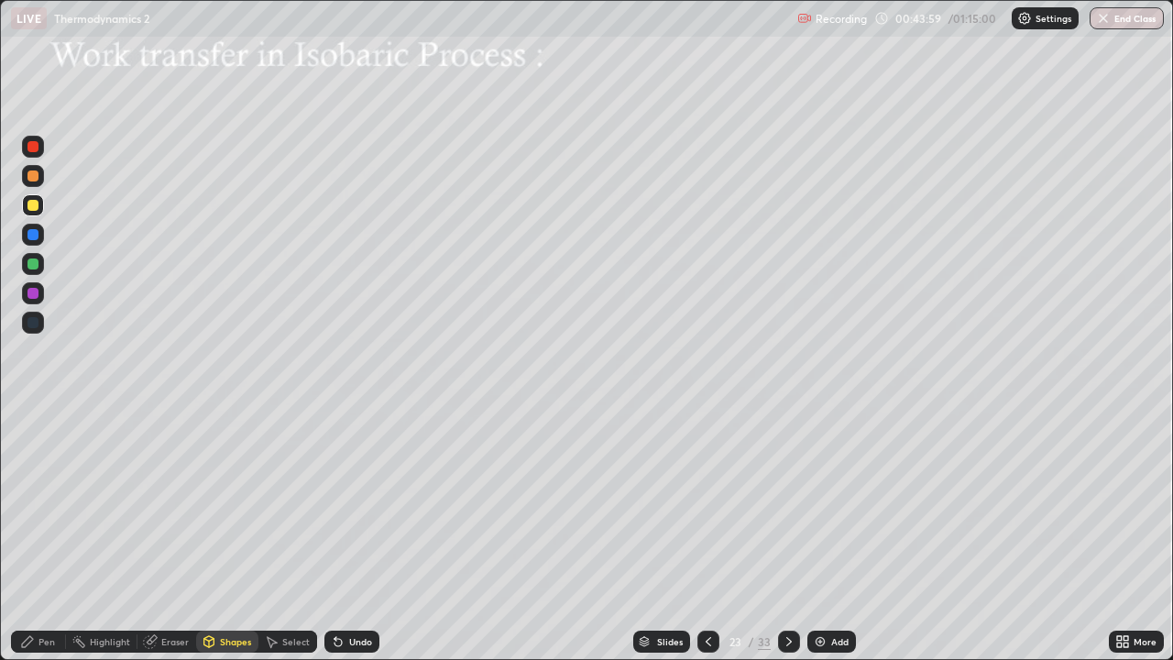
click at [161, 535] on div "Eraser" at bounding box center [166, 641] width 59 height 22
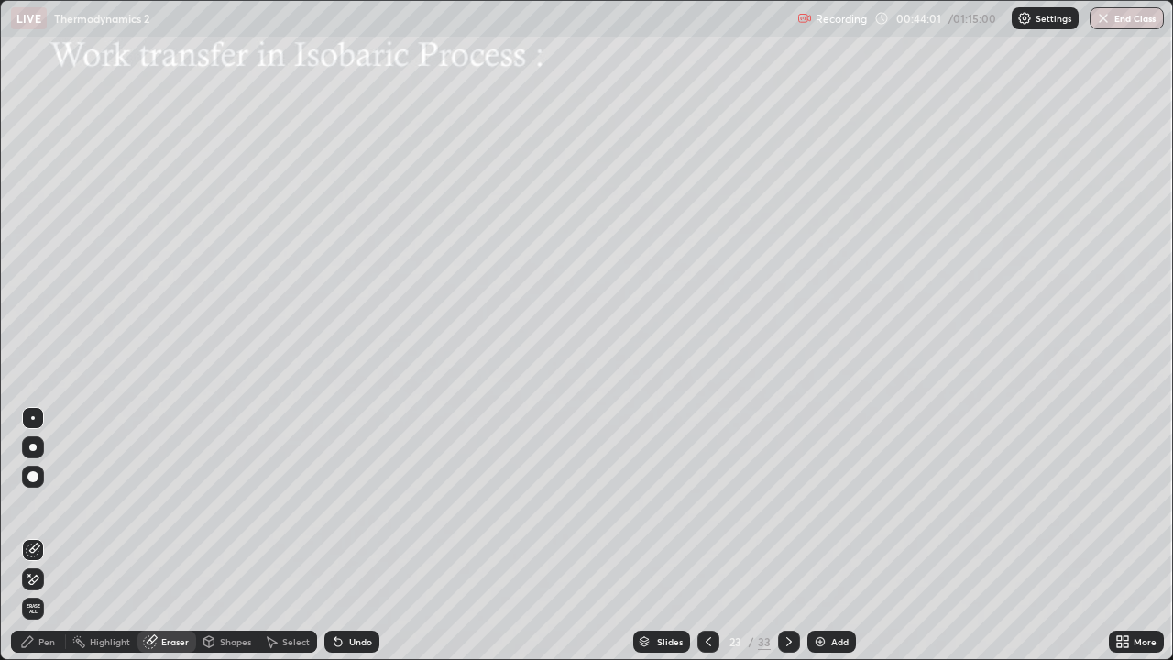
click at [207, 535] on icon at bounding box center [209, 640] width 10 height 3
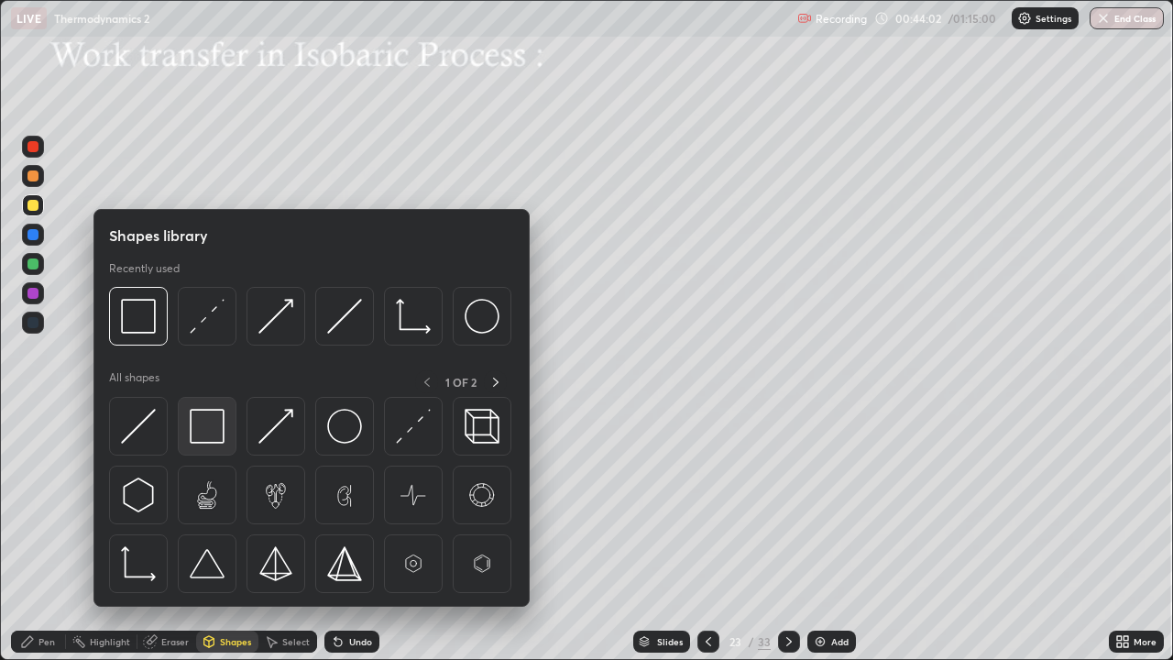
click at [205, 422] on img at bounding box center [207, 426] width 35 height 35
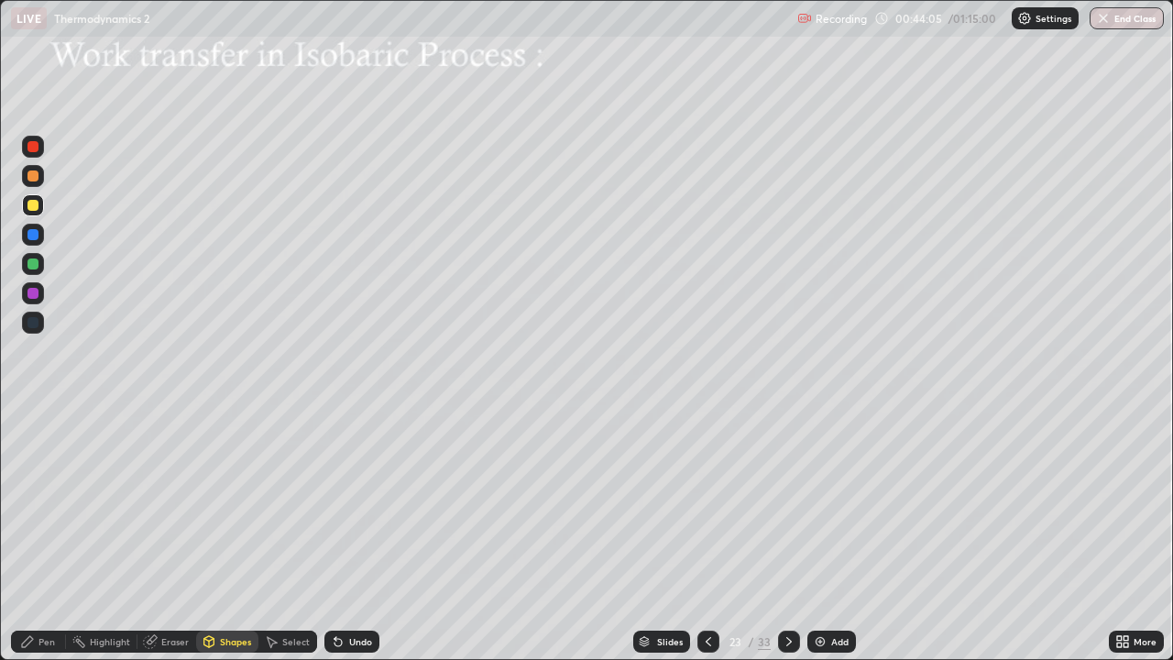
click at [339, 535] on icon at bounding box center [338, 641] width 15 height 15
click at [277, 535] on icon at bounding box center [271, 641] width 15 height 15
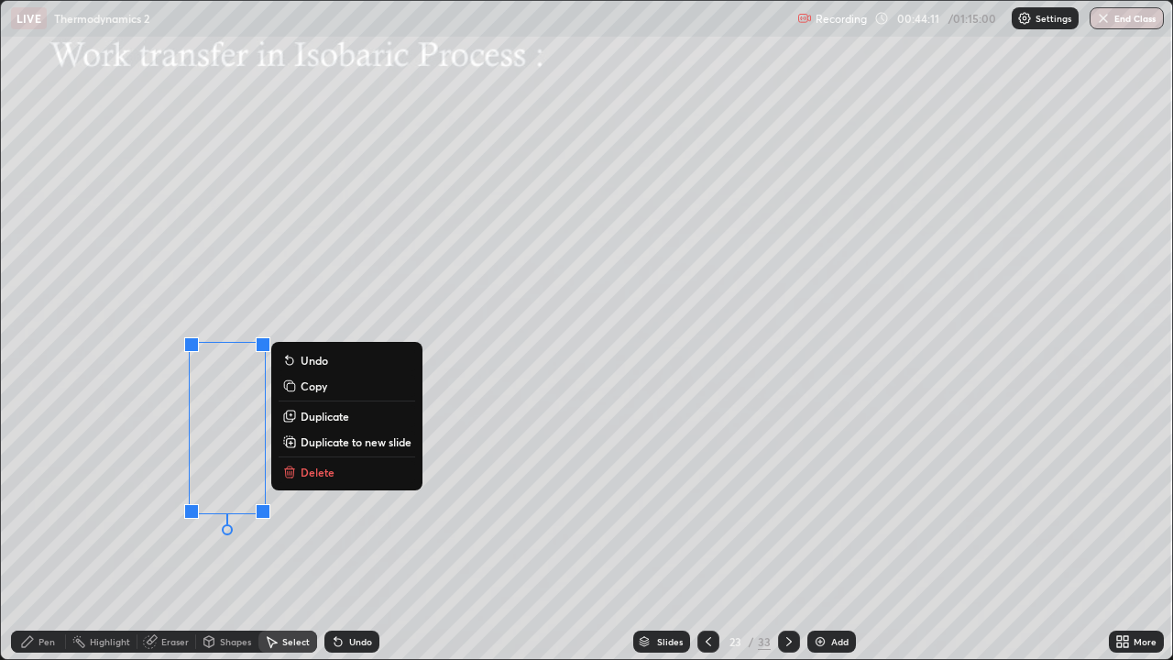
click at [307, 387] on p "Copy" at bounding box center [314, 385] width 27 height 15
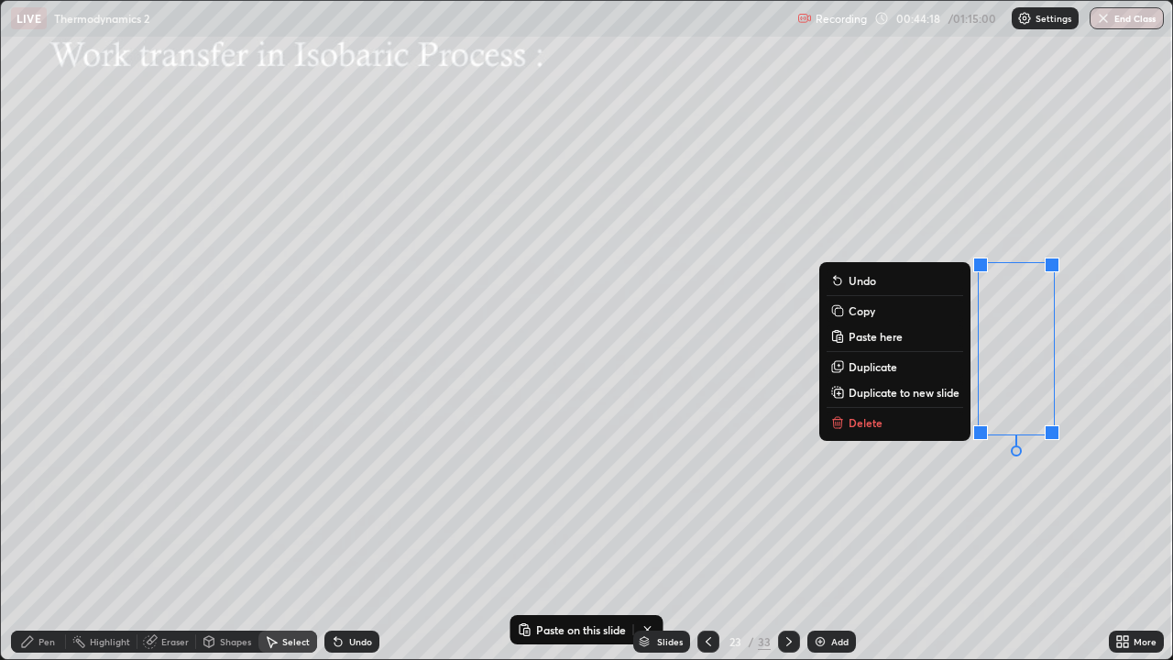
click at [59, 535] on div "Pen" at bounding box center [38, 641] width 55 height 22
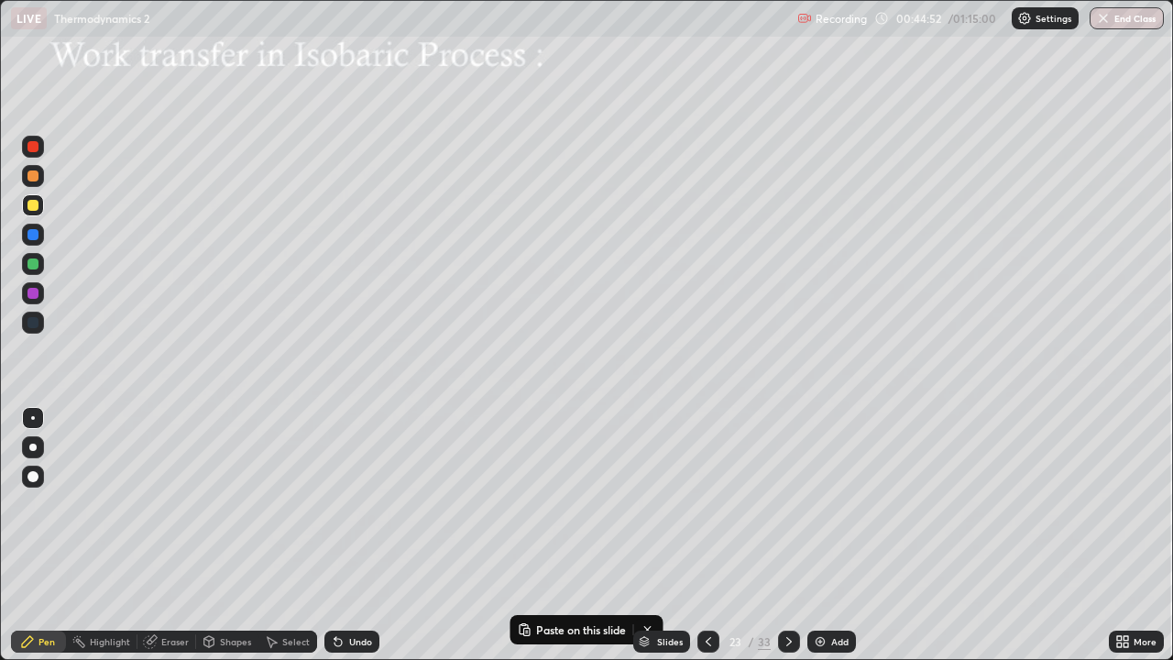
click at [33, 207] on div at bounding box center [32, 205] width 11 height 11
click at [215, 535] on div "Shapes" at bounding box center [227, 641] width 62 height 22
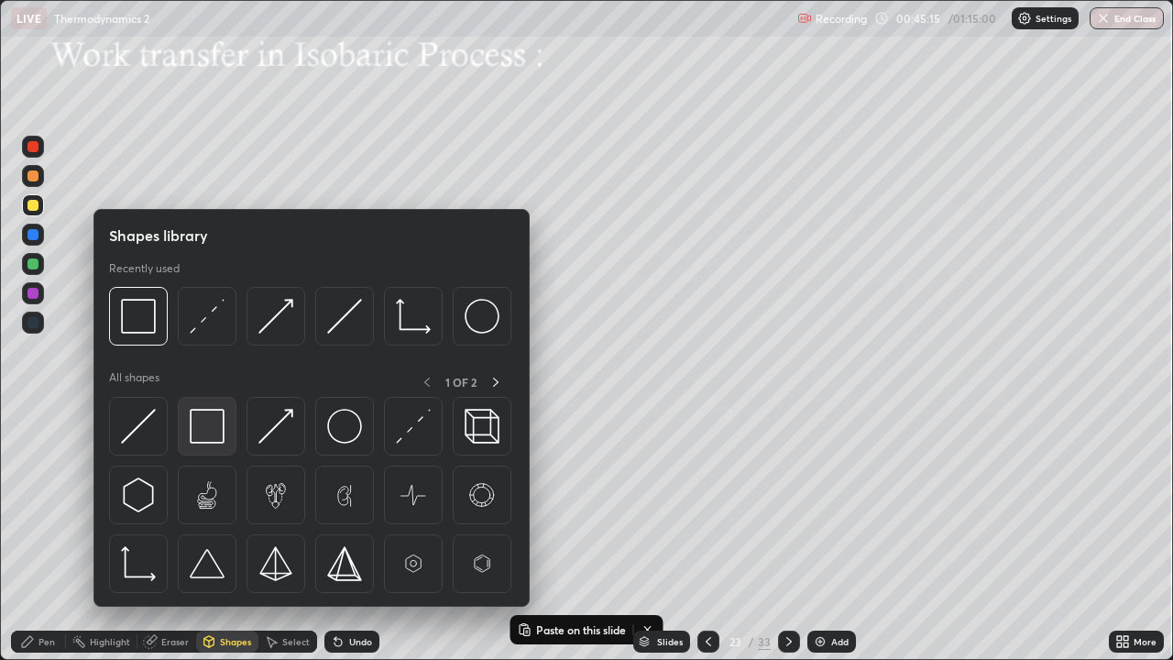
click at [209, 424] on img at bounding box center [207, 426] width 35 height 35
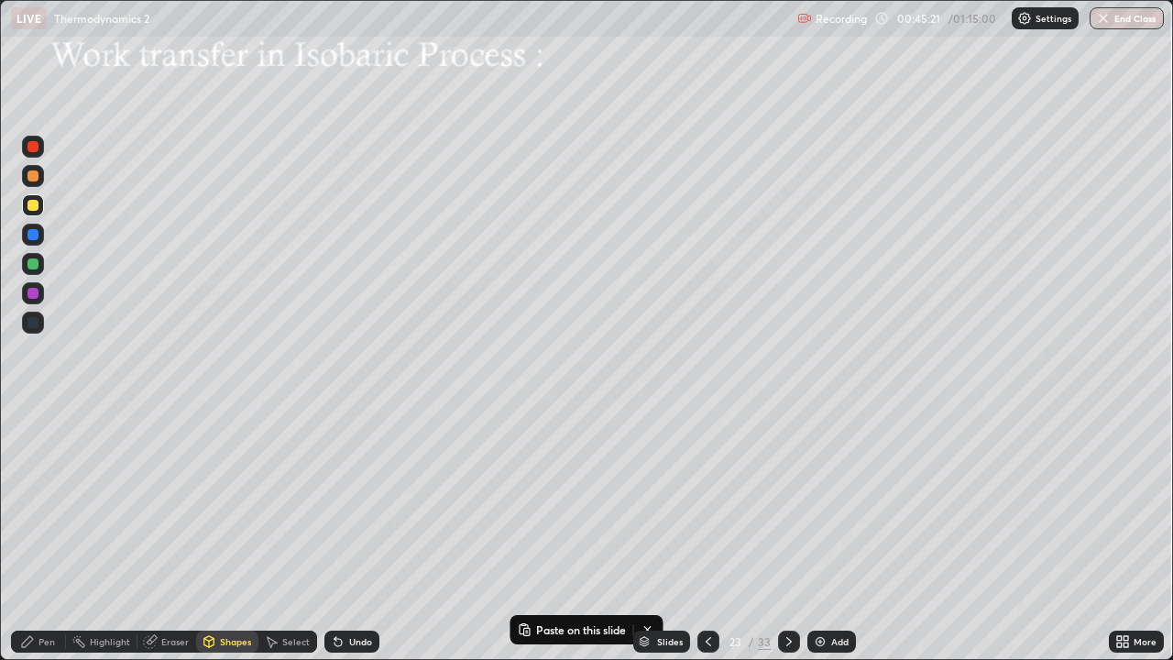
click at [334, 535] on icon at bounding box center [335, 638] width 2 height 2
click at [333, 535] on icon at bounding box center [338, 641] width 15 height 15
click at [339, 535] on icon at bounding box center [337, 642] width 7 height 7
click at [42, 535] on div "Pen" at bounding box center [46, 641] width 16 height 9
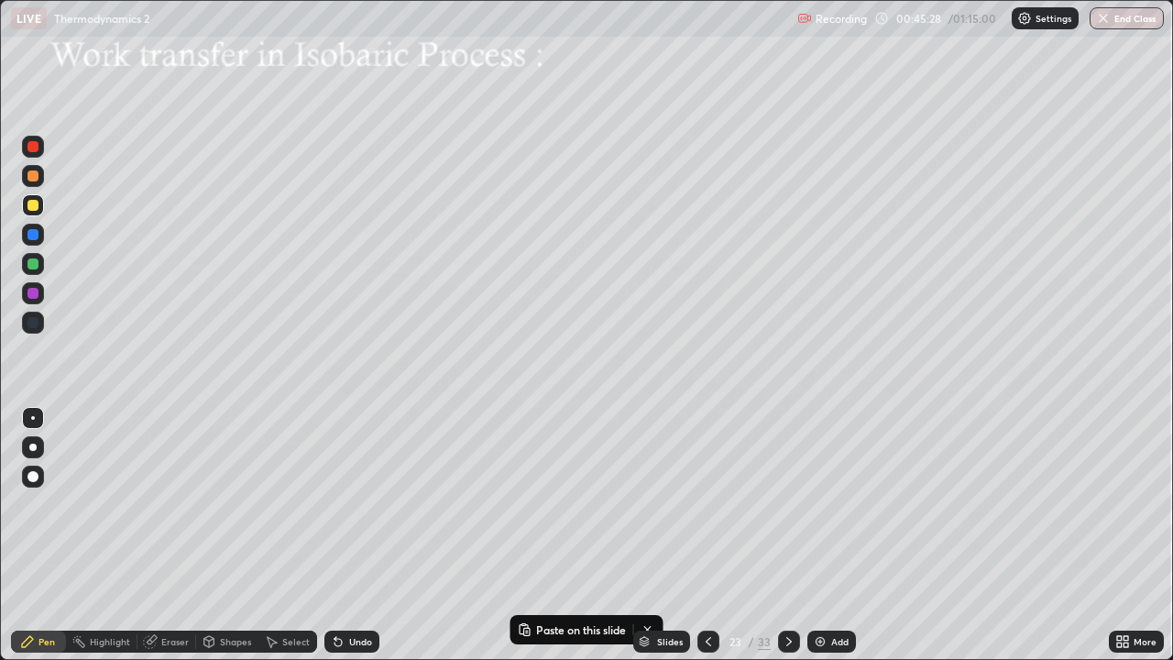
click at [207, 535] on icon at bounding box center [209, 640] width 10 height 3
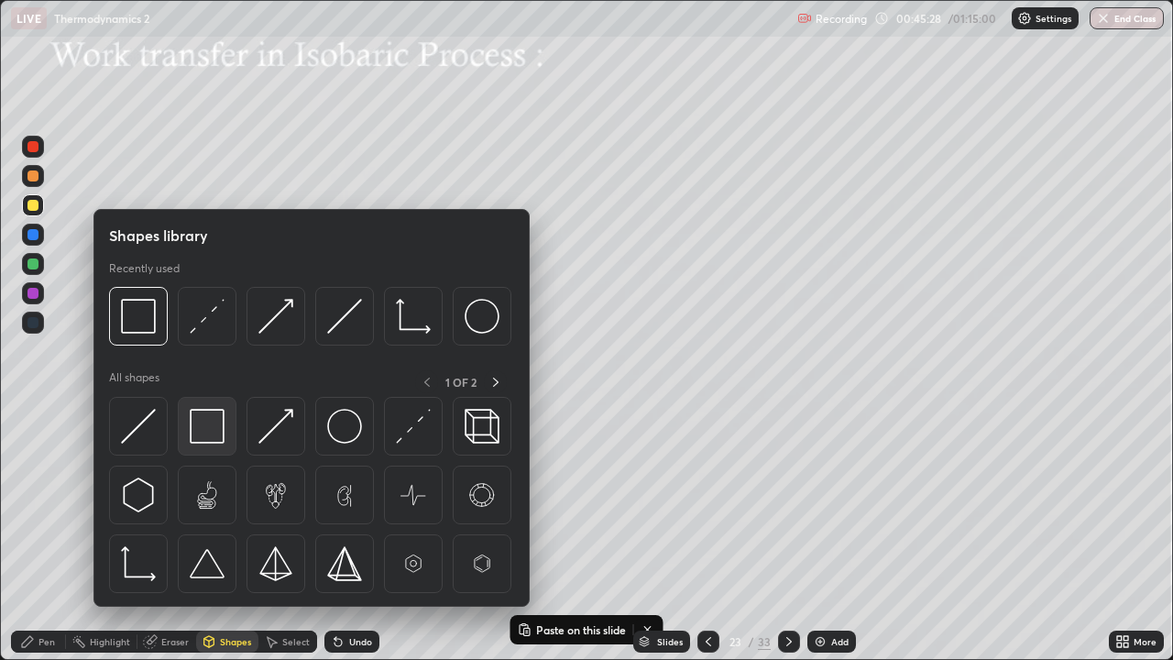
click at [206, 423] on img at bounding box center [207, 426] width 35 height 35
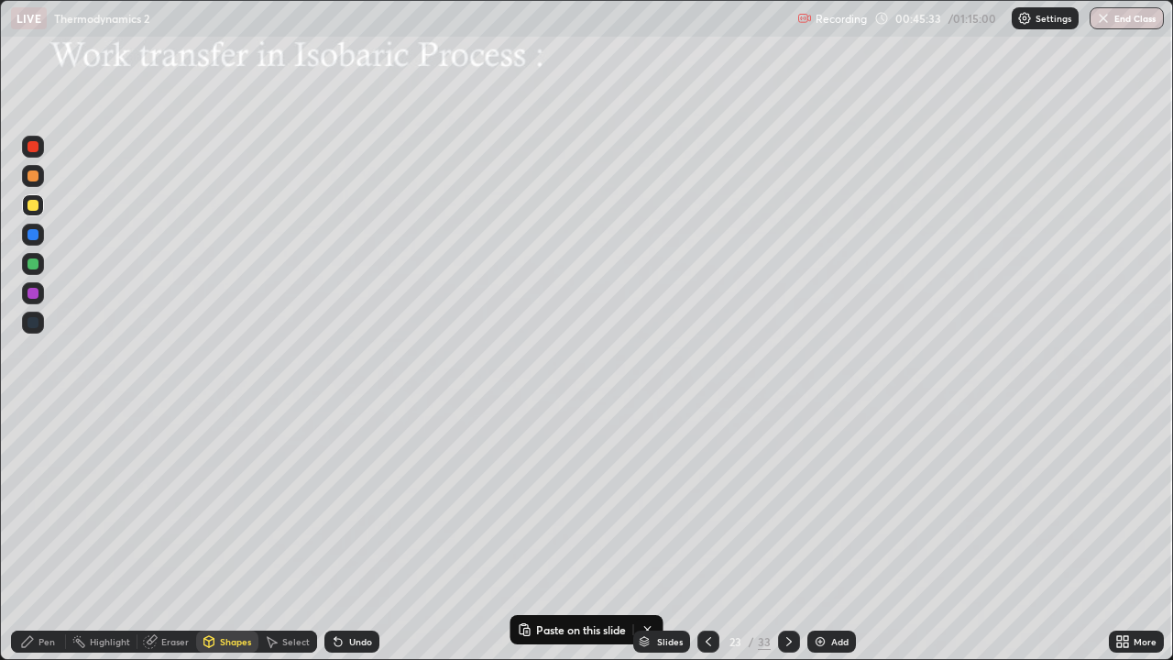
click at [40, 535] on div "Pen" at bounding box center [38, 641] width 55 height 22
click at [32, 203] on div at bounding box center [32, 205] width 11 height 11
click at [218, 535] on div "Shapes" at bounding box center [227, 641] width 62 height 22
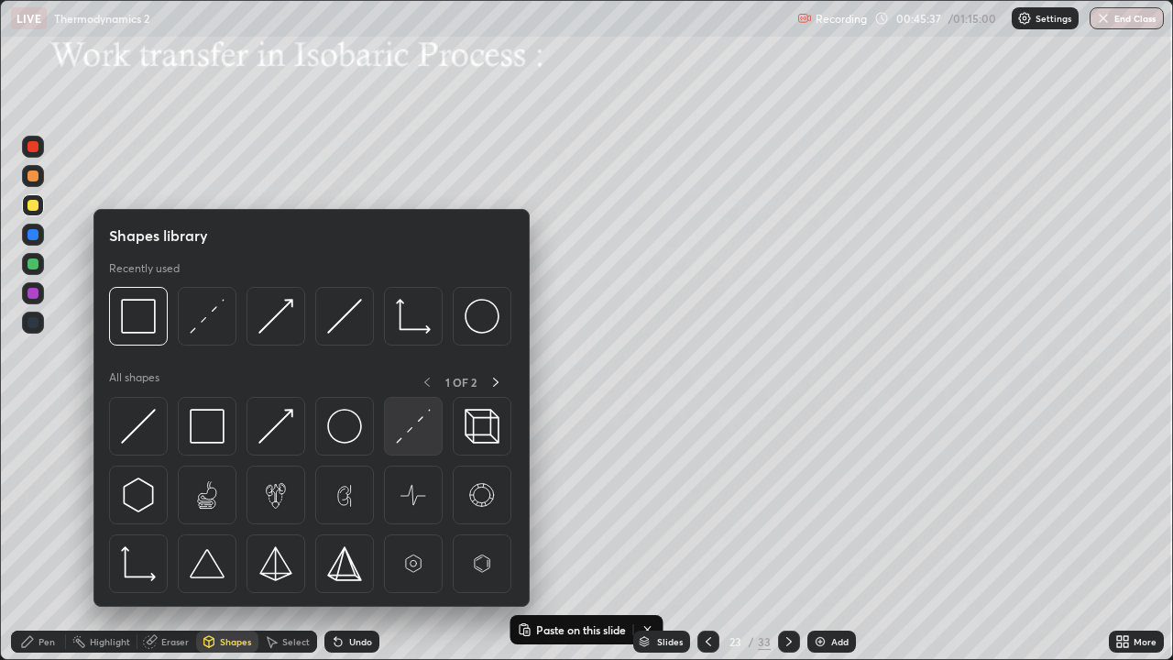
click at [396, 431] on img at bounding box center [413, 426] width 35 height 35
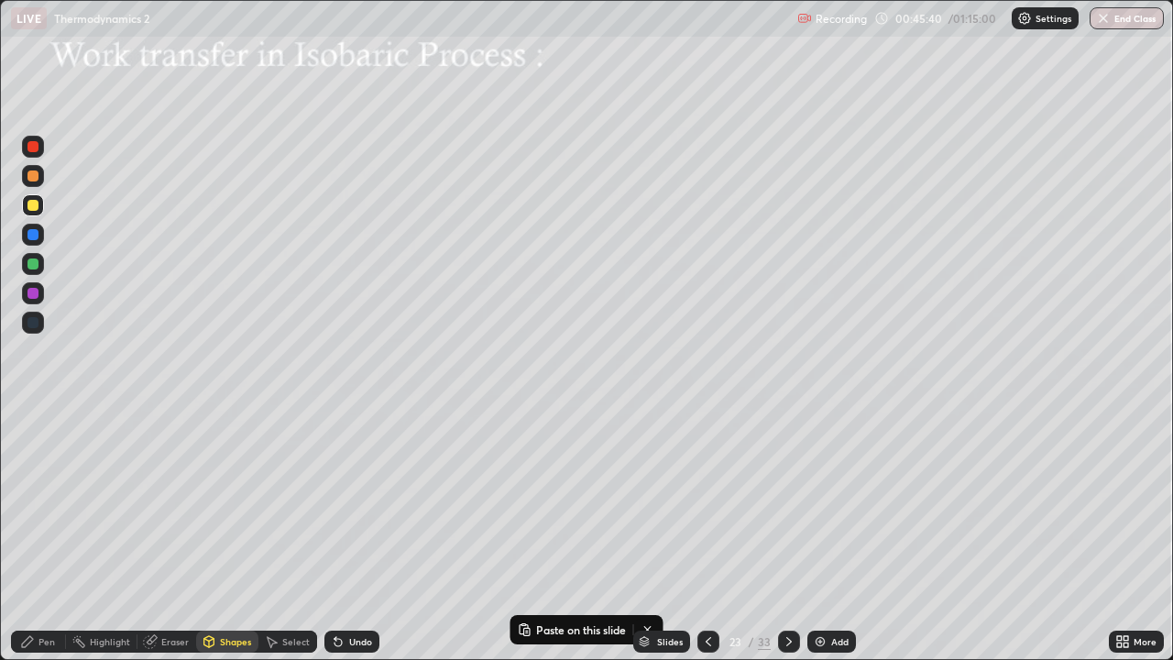
click at [43, 535] on div "Pen" at bounding box center [38, 641] width 55 height 22
click at [36, 205] on div at bounding box center [32, 205] width 11 height 11
click at [233, 535] on div "Shapes" at bounding box center [235, 641] width 31 height 9
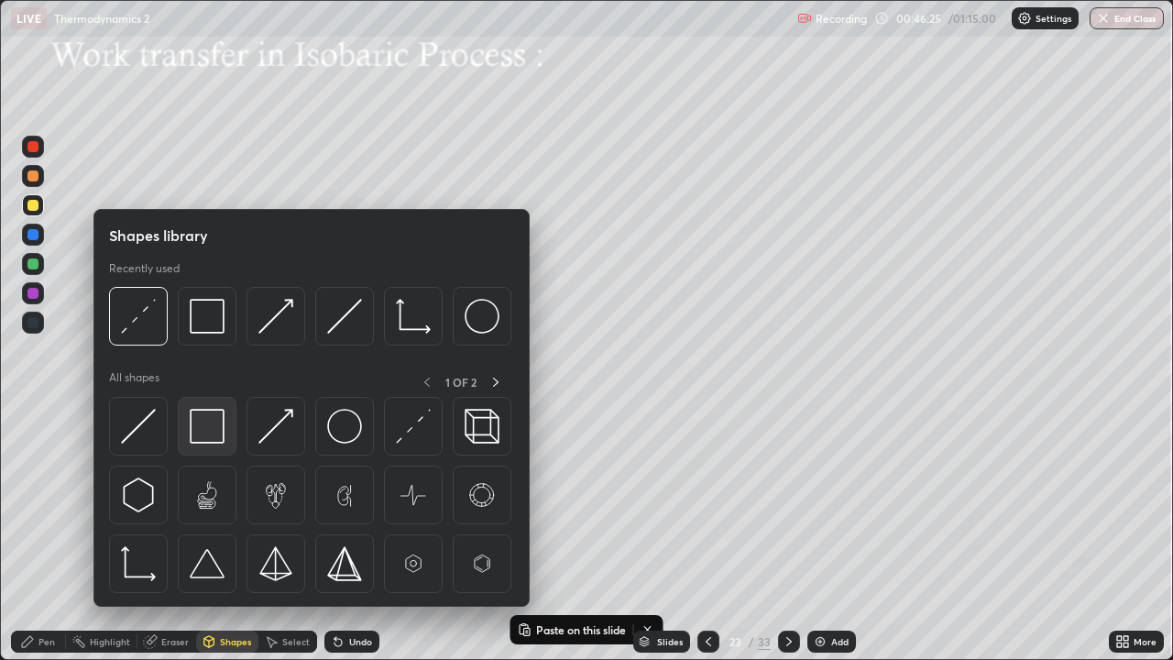
click at [214, 431] on img at bounding box center [207, 426] width 35 height 35
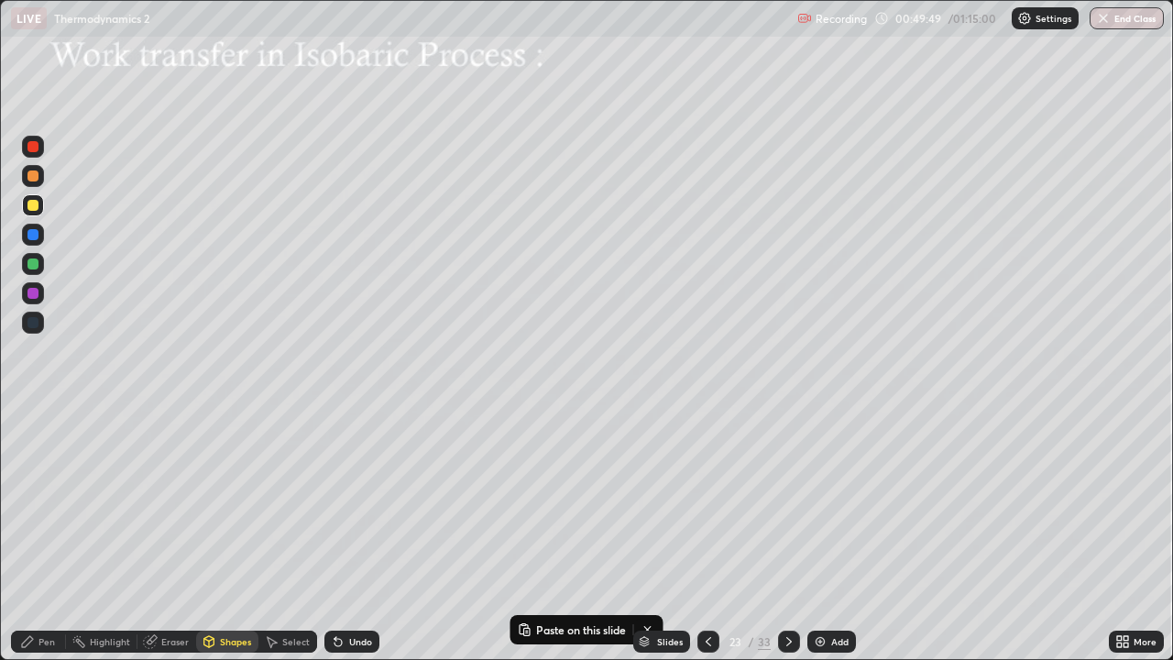
click at [787, 535] on icon at bounding box center [789, 641] width 15 height 15
click at [34, 206] on div at bounding box center [32, 205] width 11 height 11
click at [339, 535] on icon at bounding box center [338, 641] width 15 height 15
click at [46, 535] on div "Pen" at bounding box center [46, 641] width 16 height 9
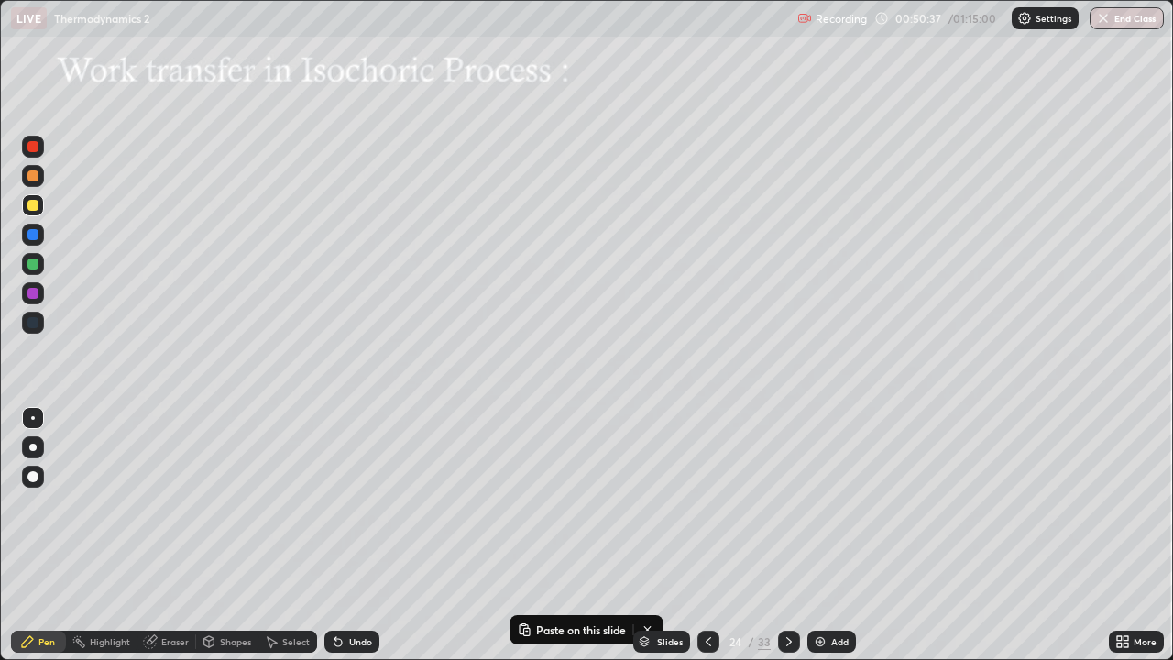
click at [331, 535] on icon at bounding box center [338, 641] width 15 height 15
click at [788, 535] on icon at bounding box center [788, 641] width 5 height 9
click at [707, 535] on icon at bounding box center [708, 641] width 15 height 15
click at [786, 535] on icon at bounding box center [789, 641] width 15 height 15
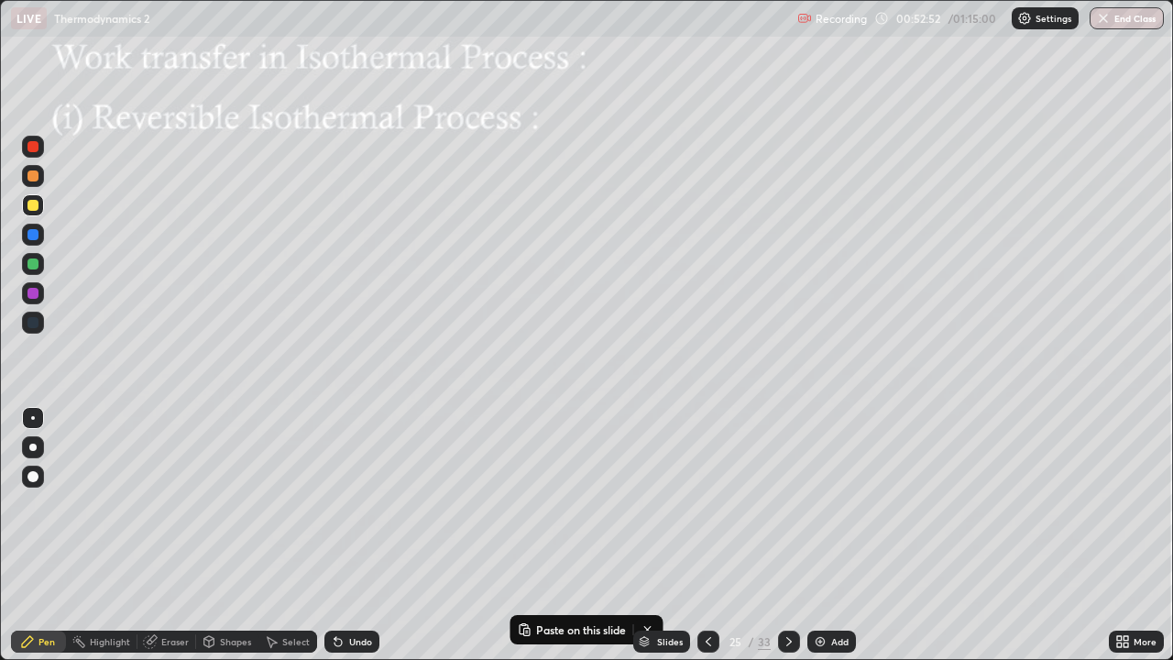
click at [34, 205] on div at bounding box center [32, 205] width 11 height 11
click at [283, 535] on div "Select" at bounding box center [295, 641] width 27 height 9
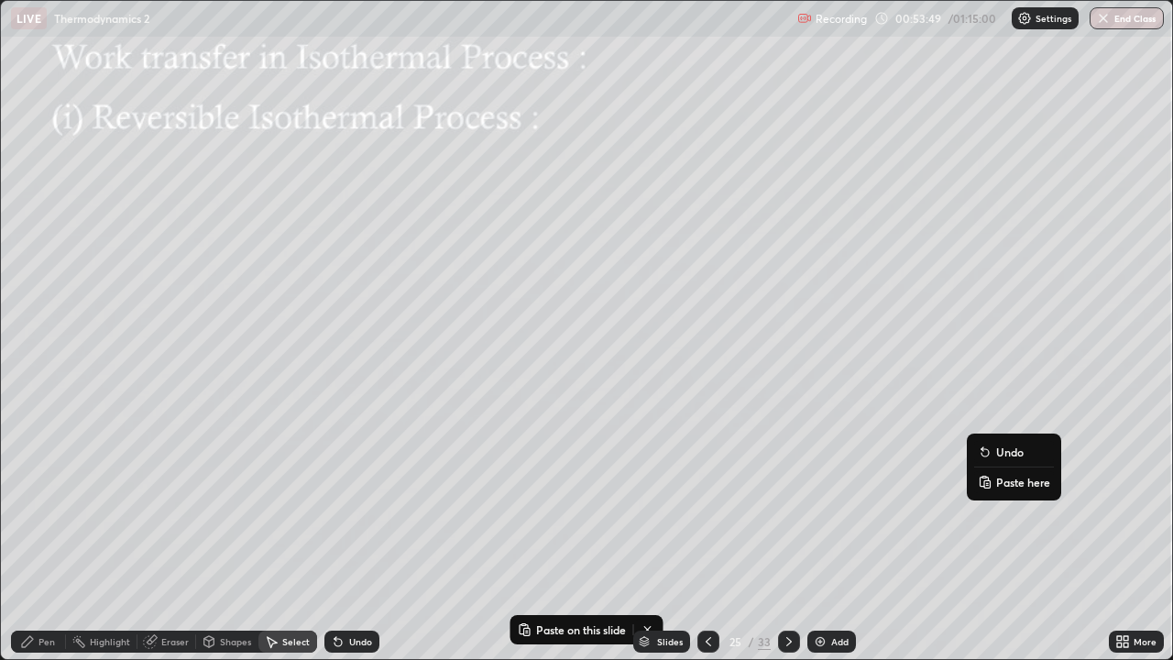
click at [1001, 483] on p "Paste here" at bounding box center [1023, 482] width 54 height 15
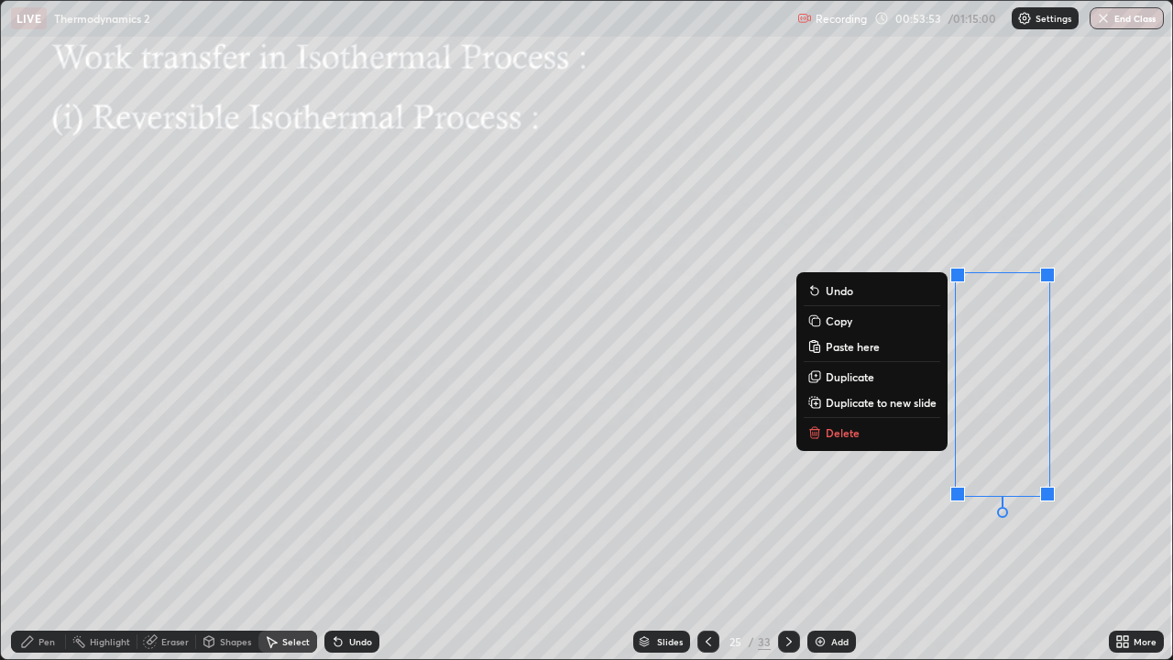
click at [56, 535] on div "Pen" at bounding box center [38, 641] width 55 height 22
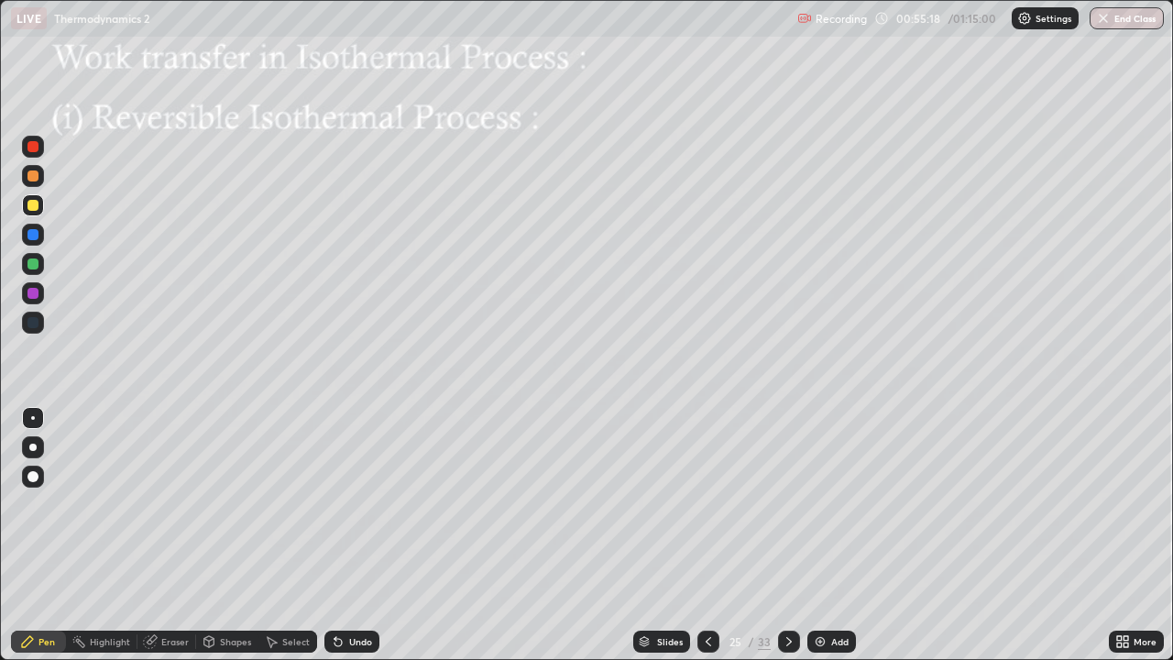
click at [334, 535] on icon at bounding box center [337, 642] width 7 height 7
click at [217, 535] on div "Shapes" at bounding box center [227, 641] width 62 height 22
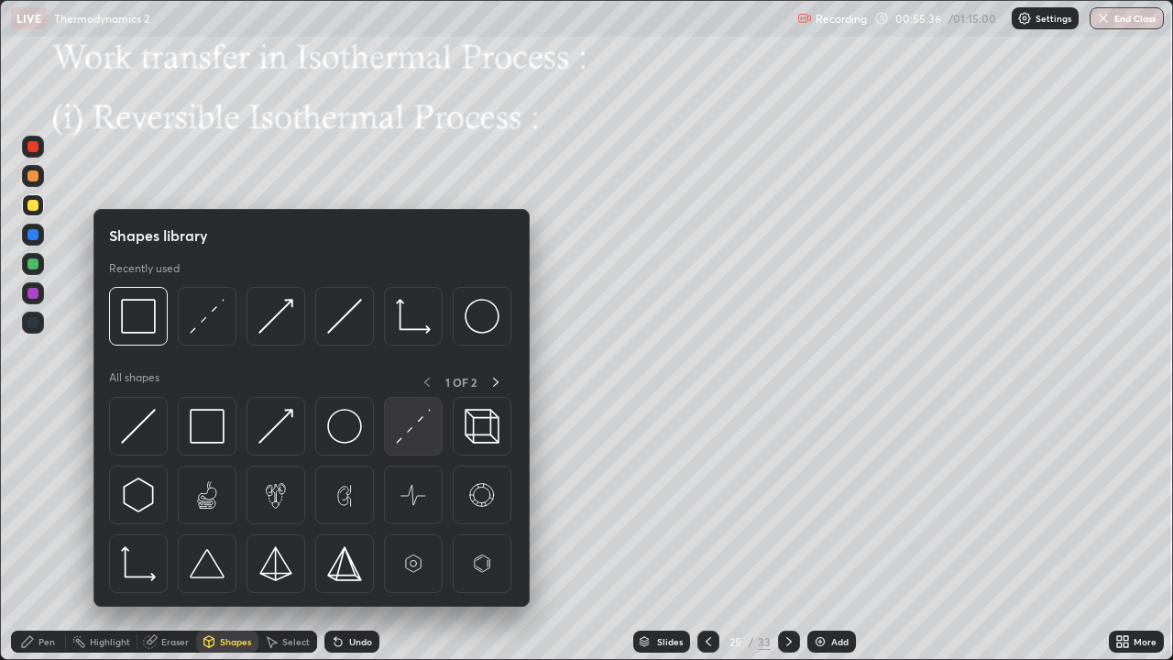
click at [398, 431] on img at bounding box center [413, 426] width 35 height 35
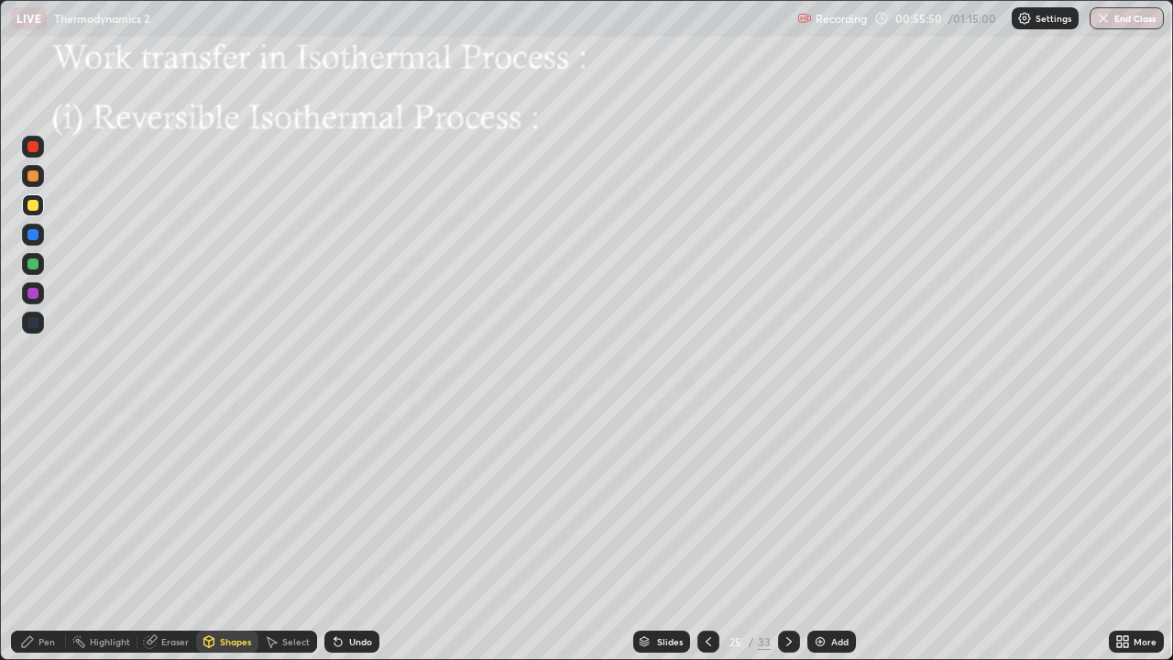
click at [349, 535] on div "Undo" at bounding box center [360, 641] width 23 height 9
click at [50, 535] on div "Pen" at bounding box center [46, 641] width 16 height 9
click at [348, 535] on div "Undo" at bounding box center [351, 641] width 55 height 22
click at [227, 535] on div "Shapes" at bounding box center [235, 641] width 31 height 9
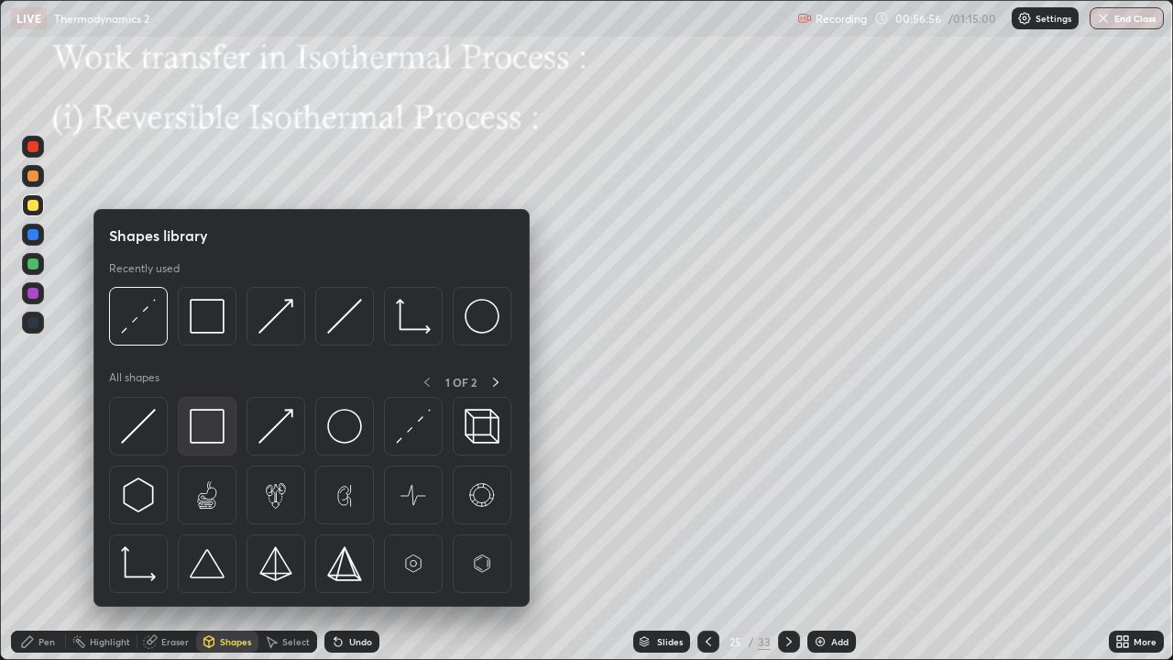
click at [216, 423] on img at bounding box center [207, 426] width 35 height 35
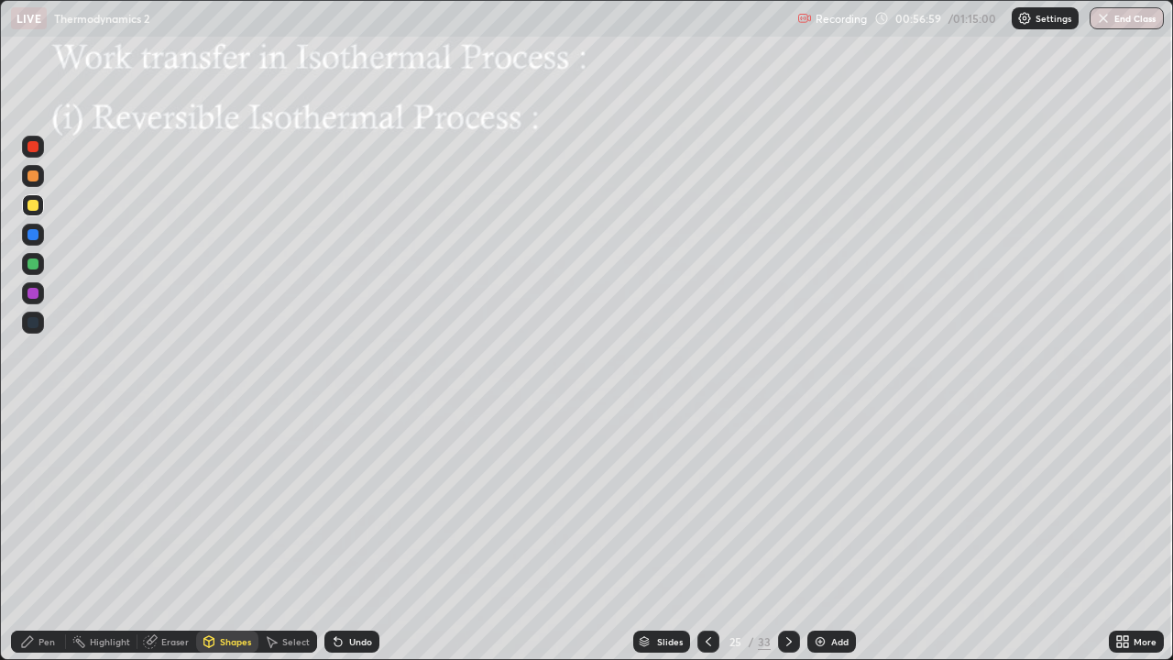
click at [353, 535] on div "Undo" at bounding box center [360, 641] width 23 height 9
click at [38, 535] on div "Pen" at bounding box center [38, 641] width 55 height 22
click at [36, 205] on div at bounding box center [32, 205] width 11 height 11
click at [220, 535] on div "Shapes" at bounding box center [235, 641] width 31 height 9
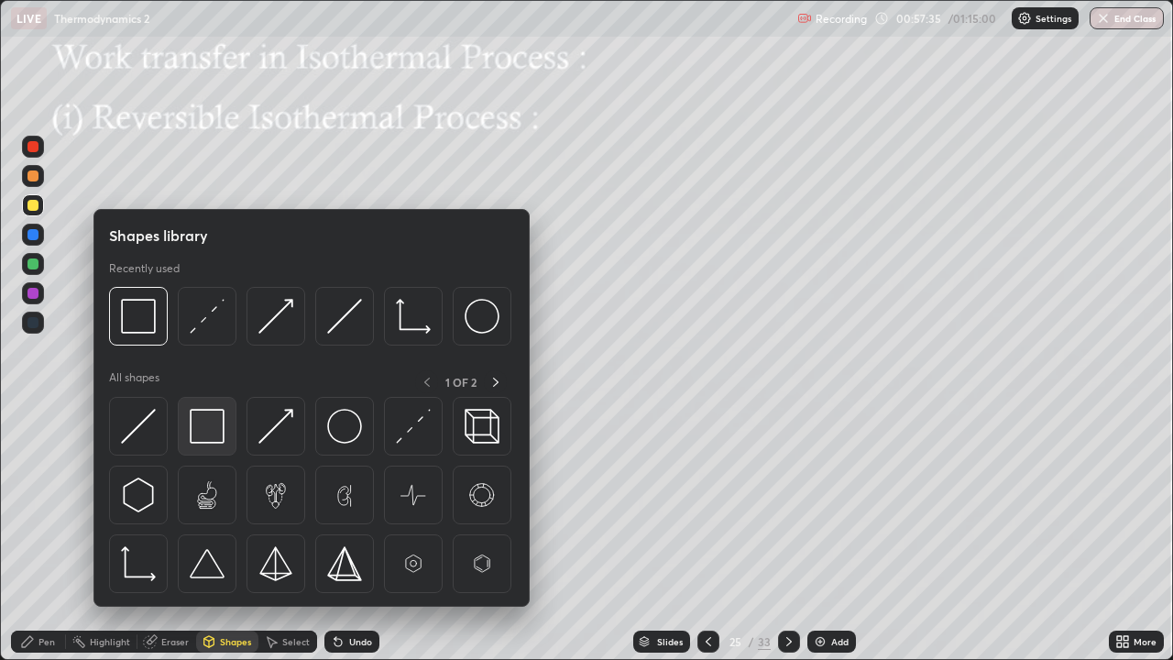
click at [213, 432] on img at bounding box center [207, 426] width 35 height 35
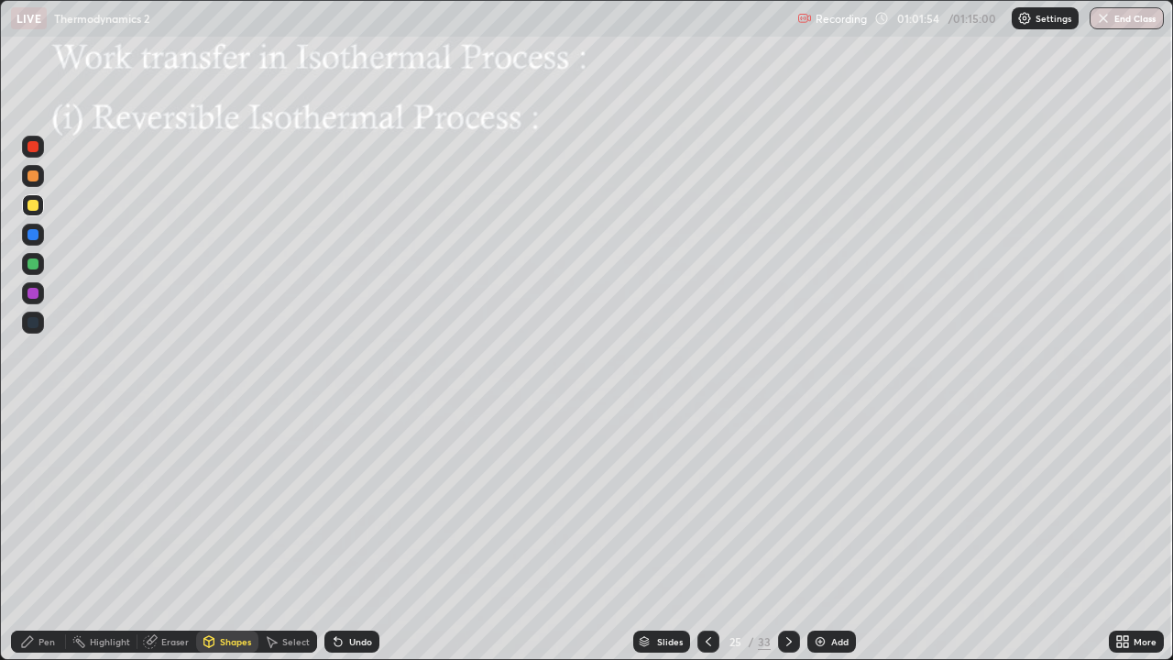
click at [787, 535] on icon at bounding box center [789, 641] width 15 height 15
click at [38, 206] on div at bounding box center [32, 205] width 11 height 11
click at [340, 535] on icon at bounding box center [338, 641] width 15 height 15
click at [47, 535] on div "Pen" at bounding box center [38, 641] width 55 height 22
click at [34, 210] on div at bounding box center [32, 205] width 11 height 11
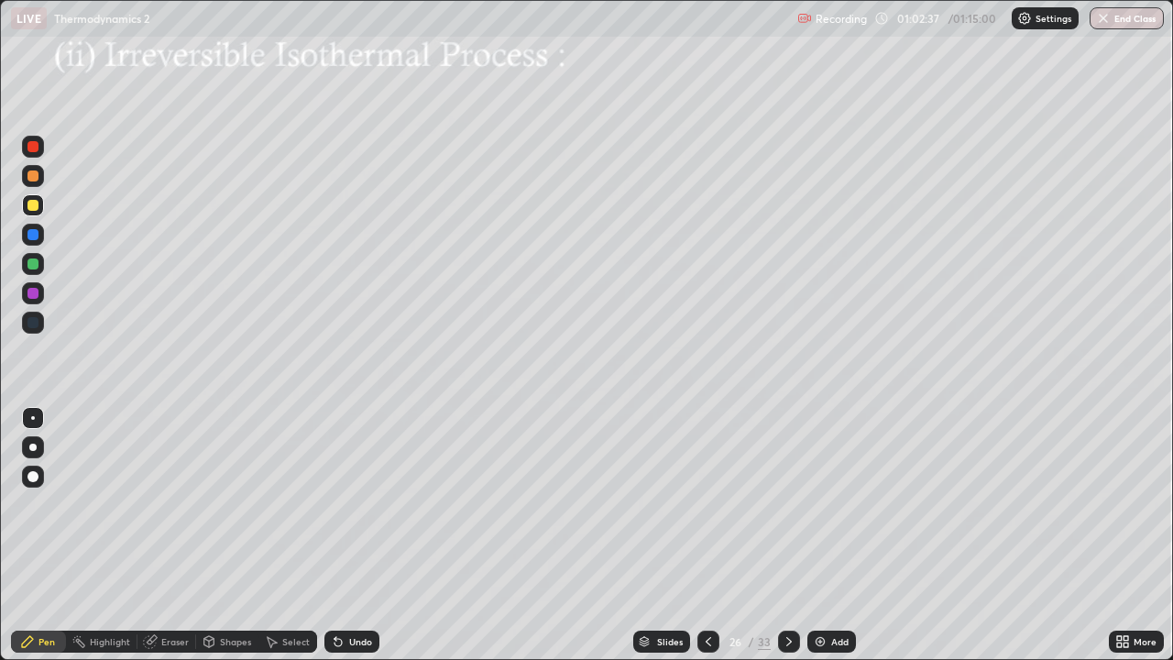
click at [344, 535] on div "Undo" at bounding box center [351, 641] width 55 height 22
click at [339, 535] on icon at bounding box center [338, 641] width 15 height 15
click at [214, 535] on icon at bounding box center [209, 641] width 15 height 15
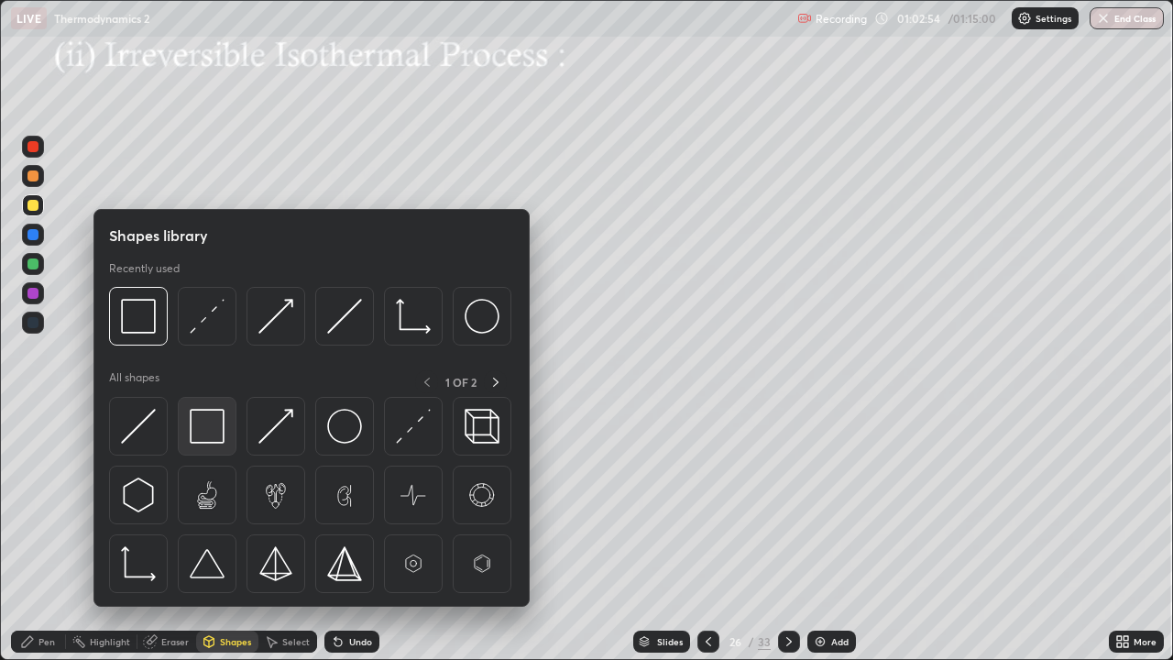
click at [211, 435] on img at bounding box center [207, 426] width 35 height 35
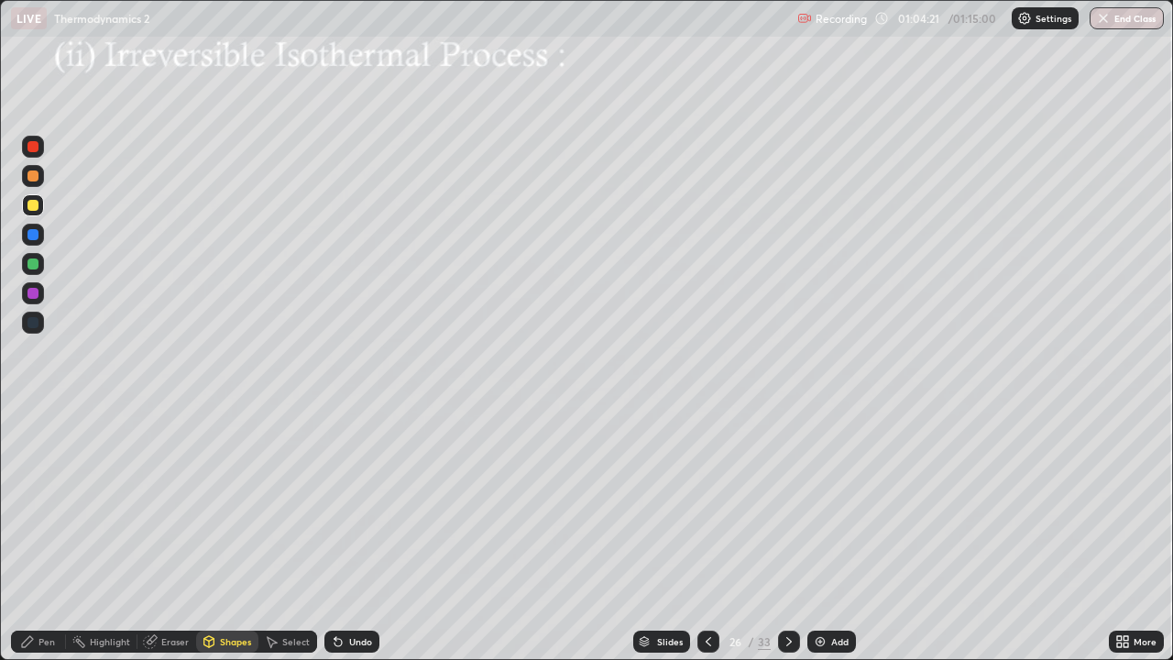
click at [786, 535] on icon at bounding box center [789, 641] width 15 height 15
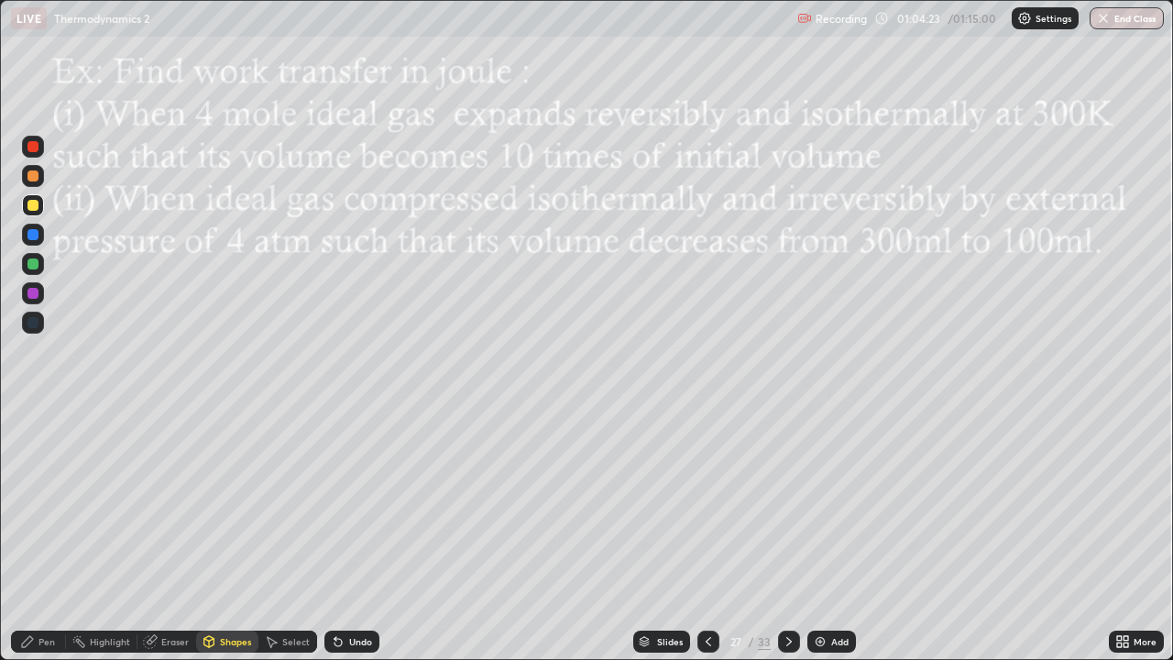
click at [705, 535] on icon at bounding box center [708, 641] width 15 height 15
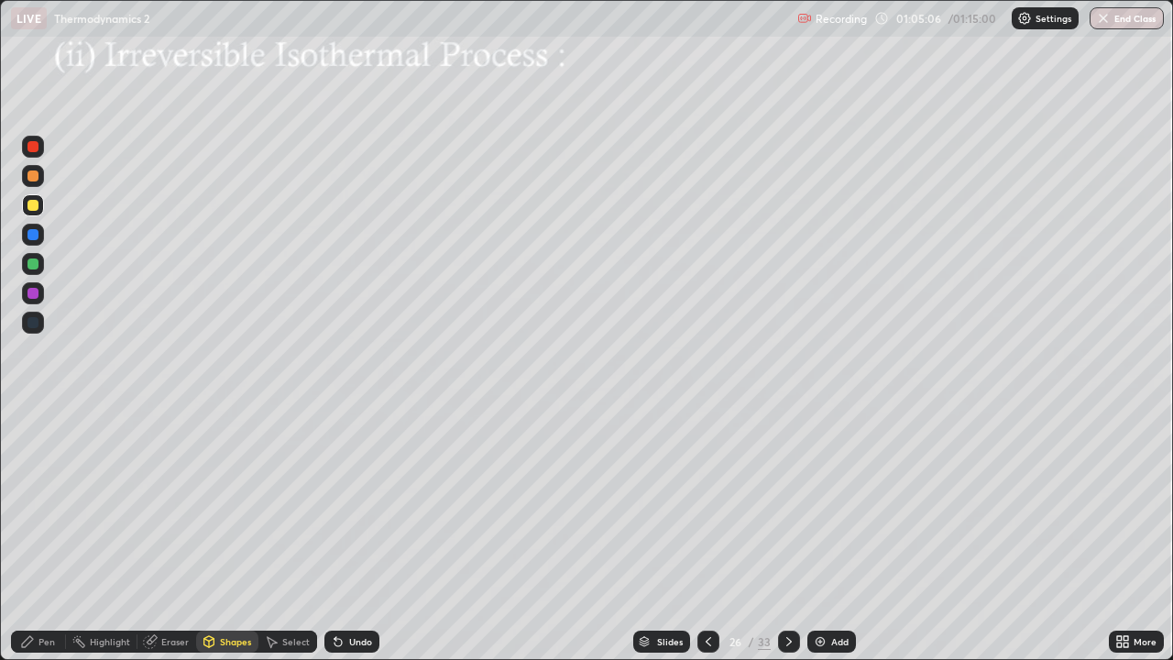
click at [787, 535] on icon at bounding box center [788, 641] width 5 height 9
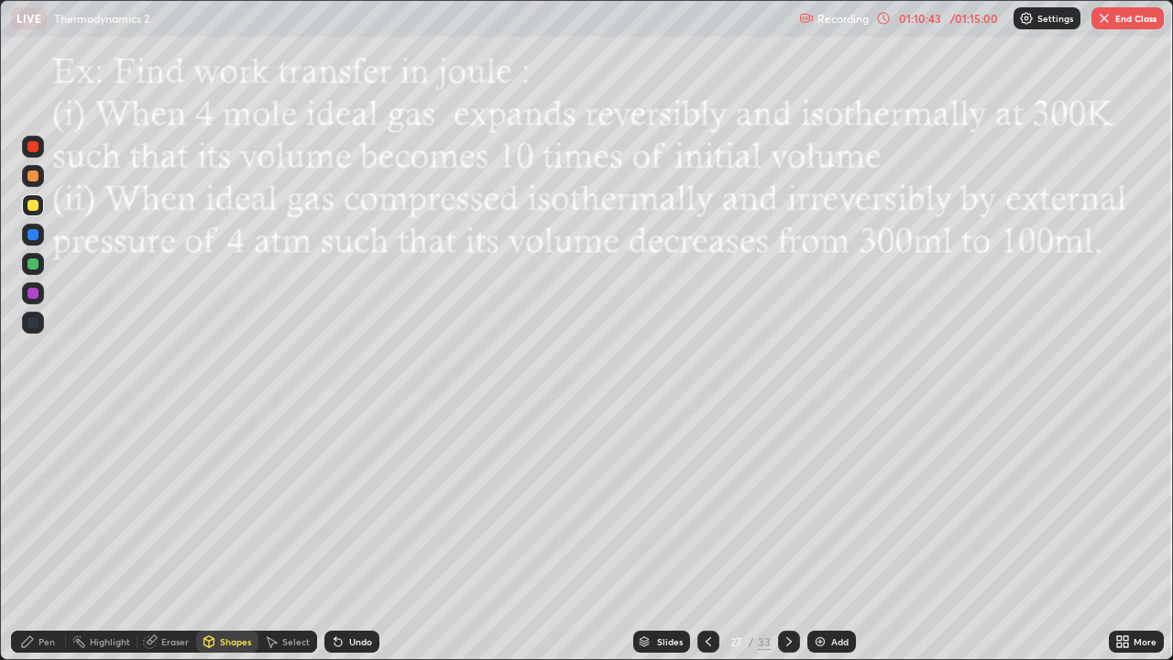
click at [1109, 11] on img "button" at bounding box center [1104, 18] width 15 height 15
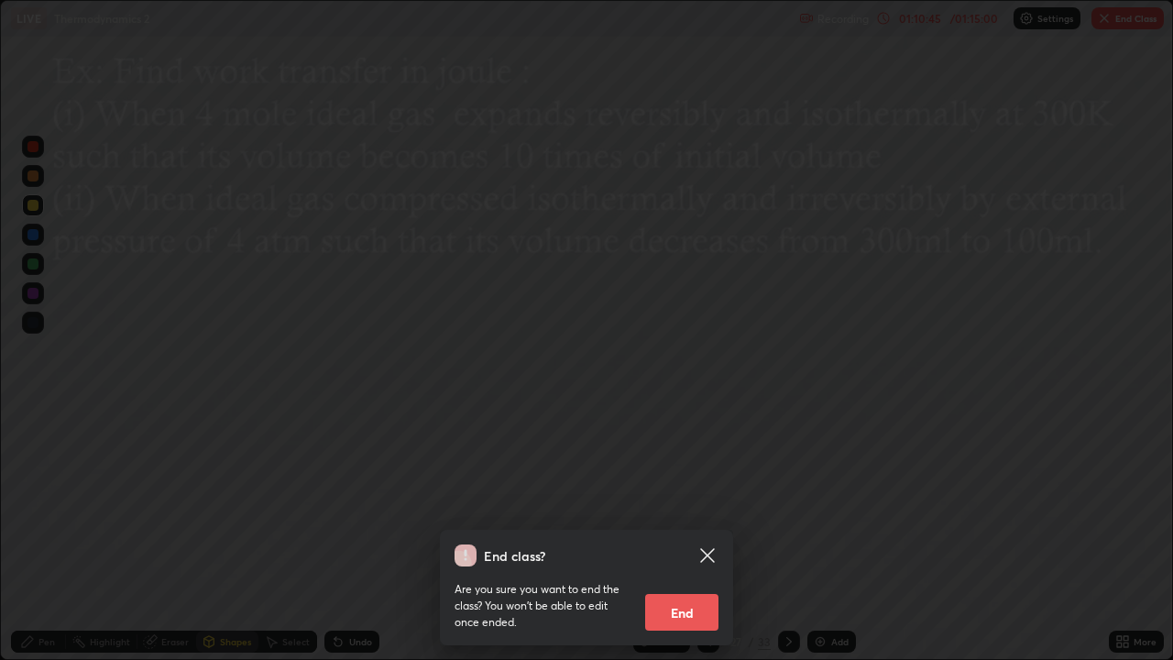
click at [683, 535] on button "End" at bounding box center [681, 612] width 73 height 37
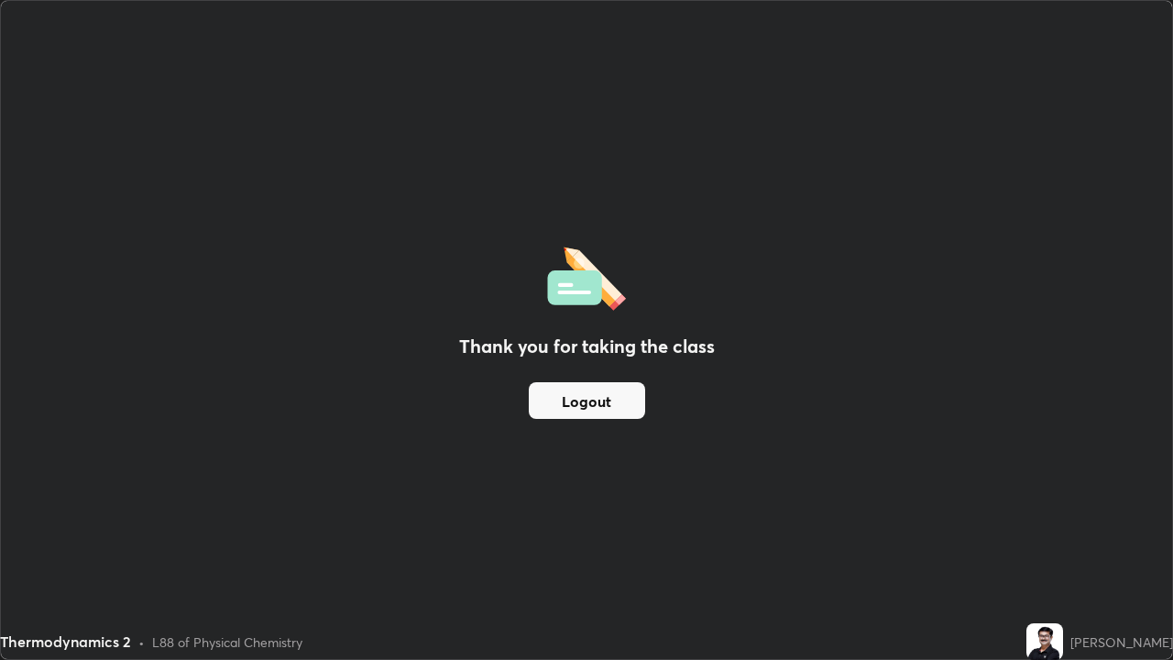
click at [623, 395] on button "Logout" at bounding box center [587, 400] width 116 height 37
